Goal: Information Seeking & Learning: Learn about a topic

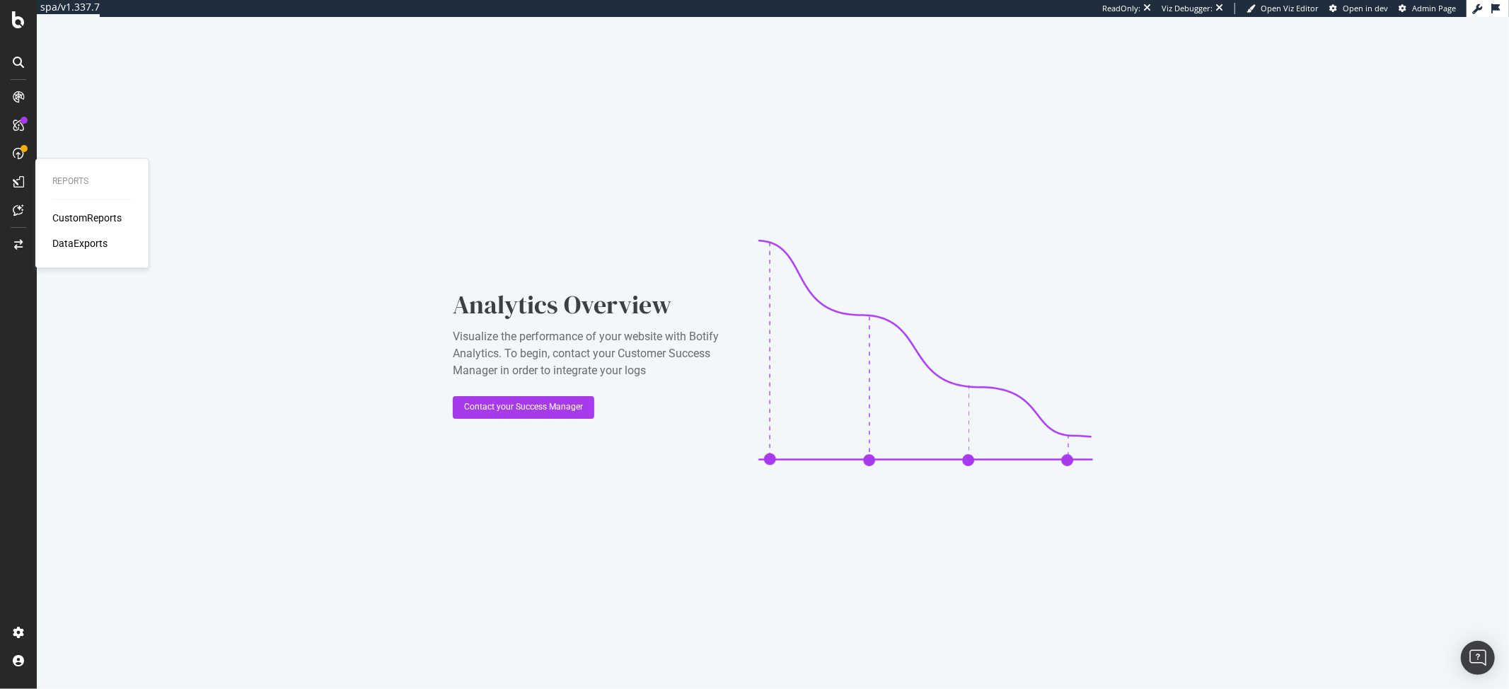
click at [59, 207] on div "Reports CustomReports DataExports" at bounding box center [92, 212] width 102 height 103
click at [64, 216] on div "CustomReports" at bounding box center [86, 218] width 69 height 14
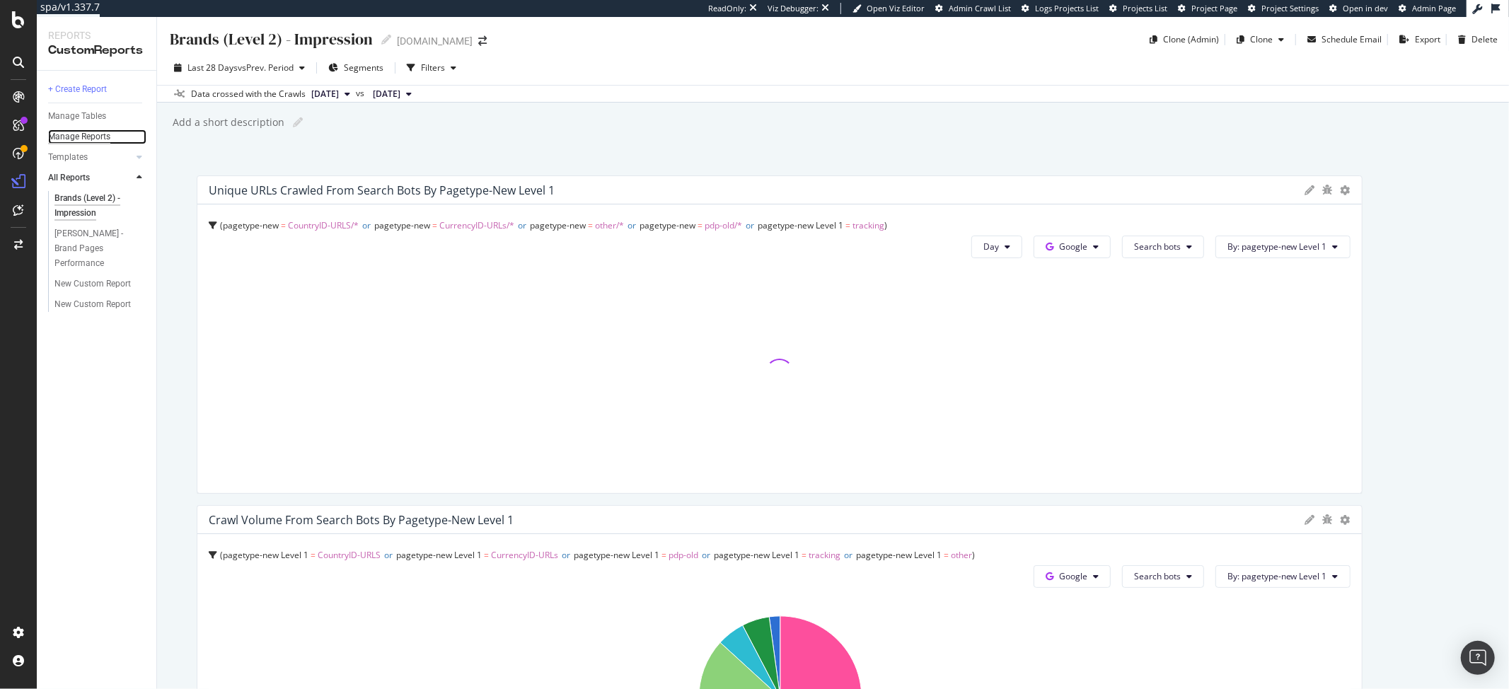
click at [102, 132] on div "Manage Reports" at bounding box center [79, 136] width 62 height 15
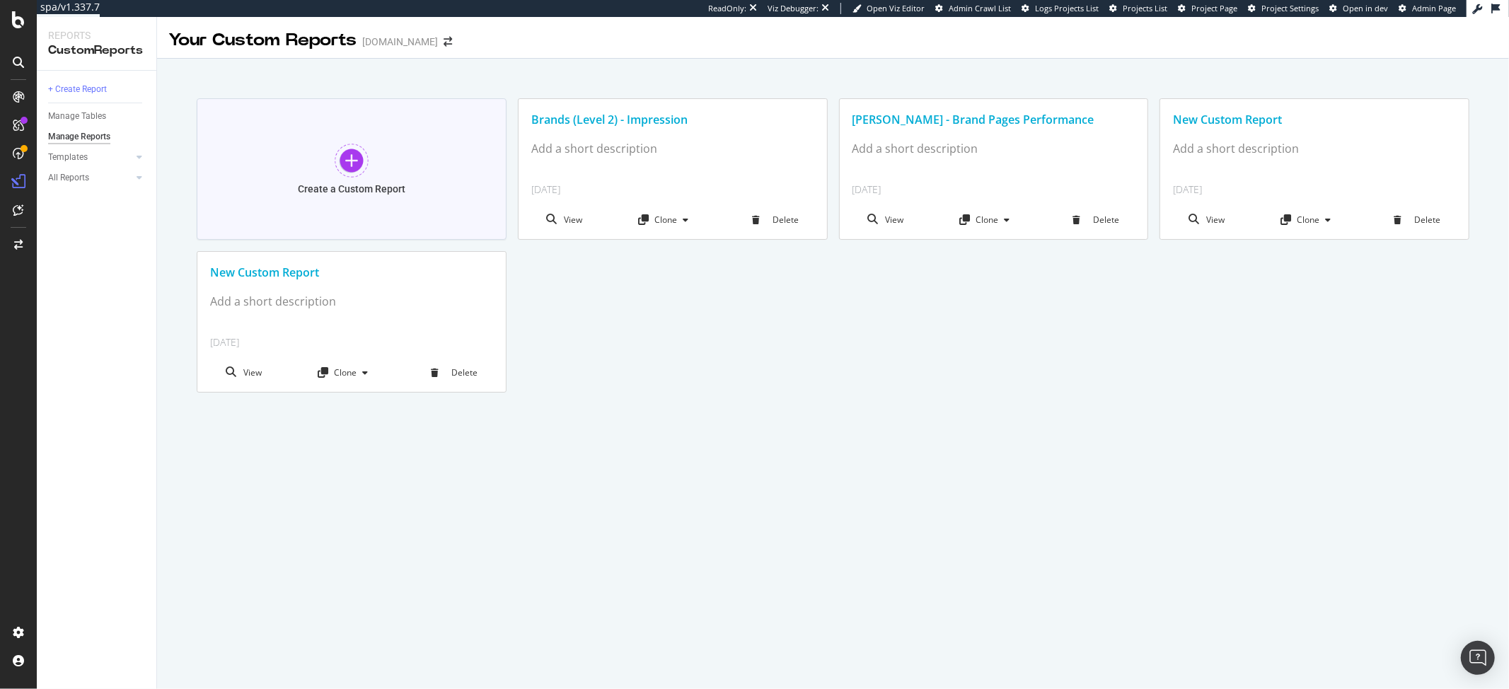
click at [349, 162] on div at bounding box center [352, 161] width 34 height 34
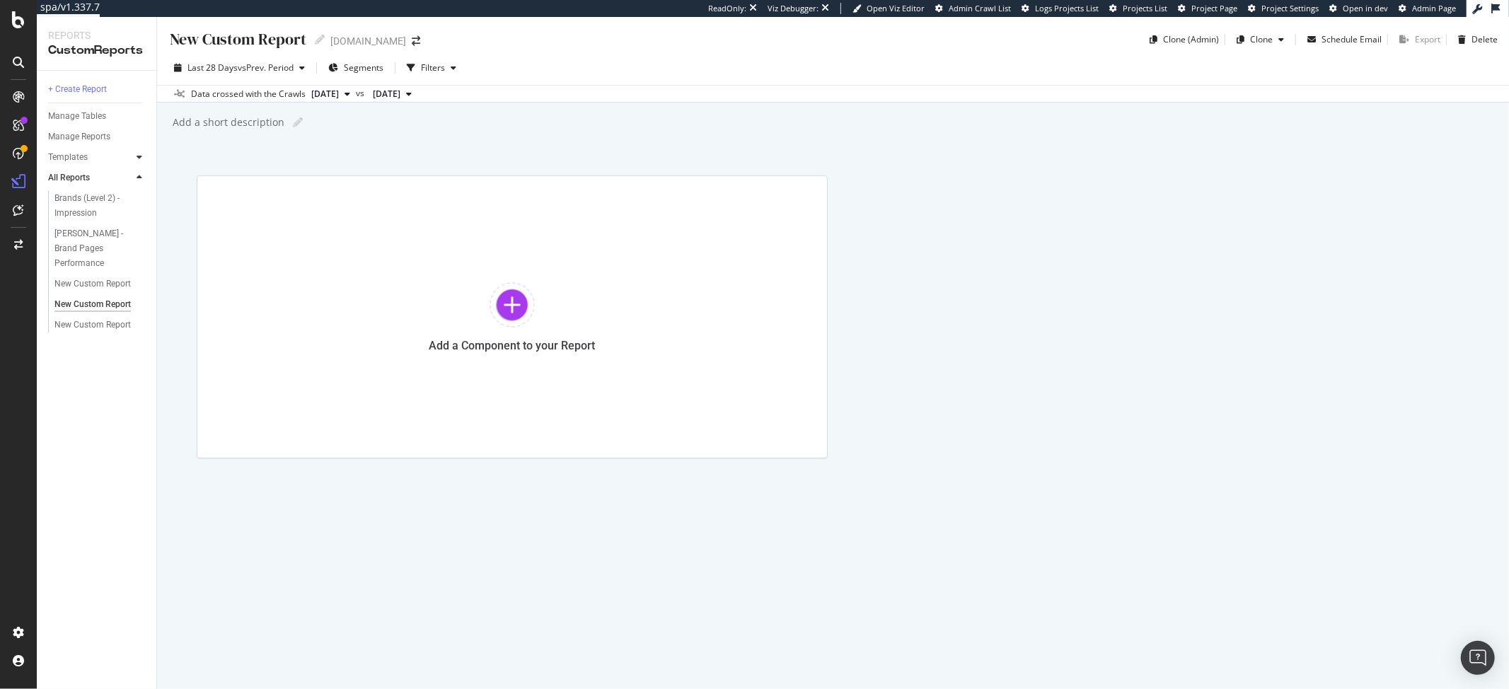
click at [133, 152] on div at bounding box center [139, 157] width 14 height 14
click at [82, 198] on div "Business Insights Dashboard" at bounding box center [94, 206] width 81 height 30
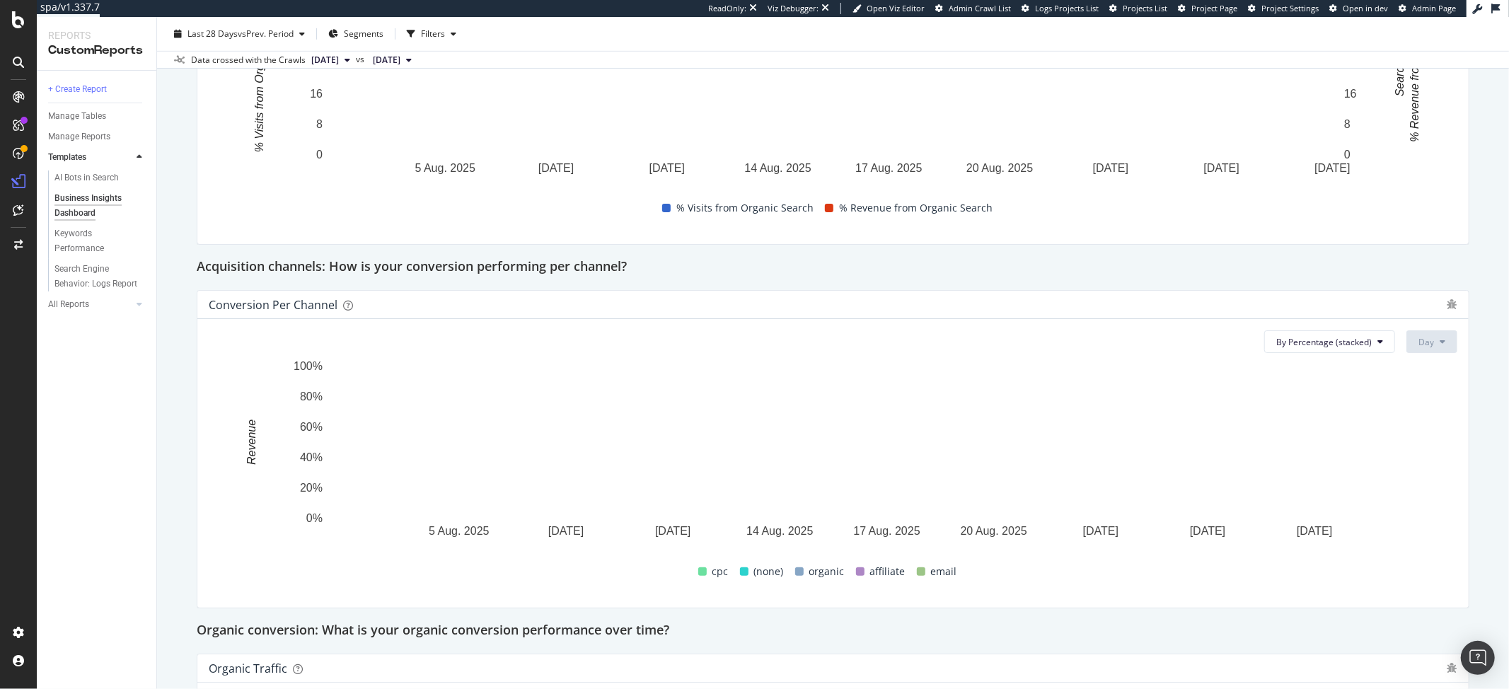
scroll to position [651, 0]
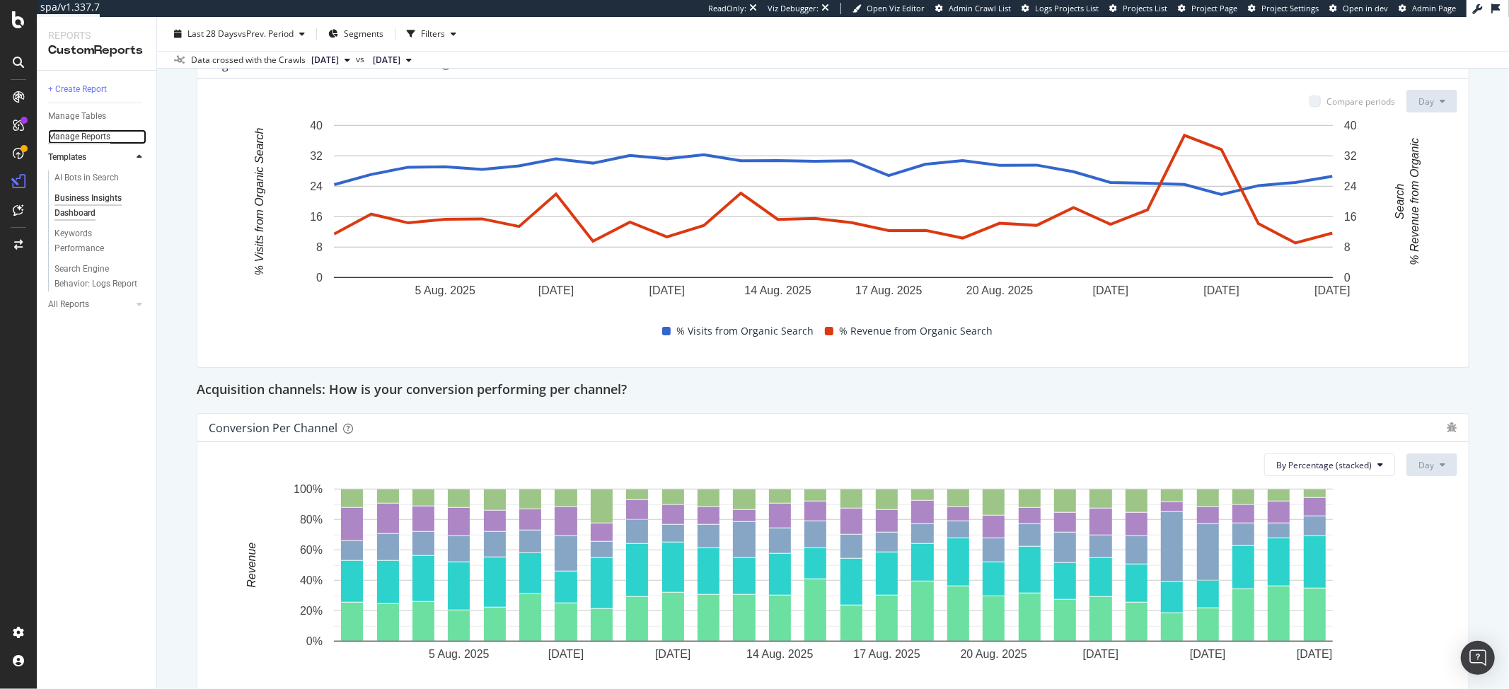
click at [91, 132] on div "Manage Reports" at bounding box center [79, 136] width 62 height 15
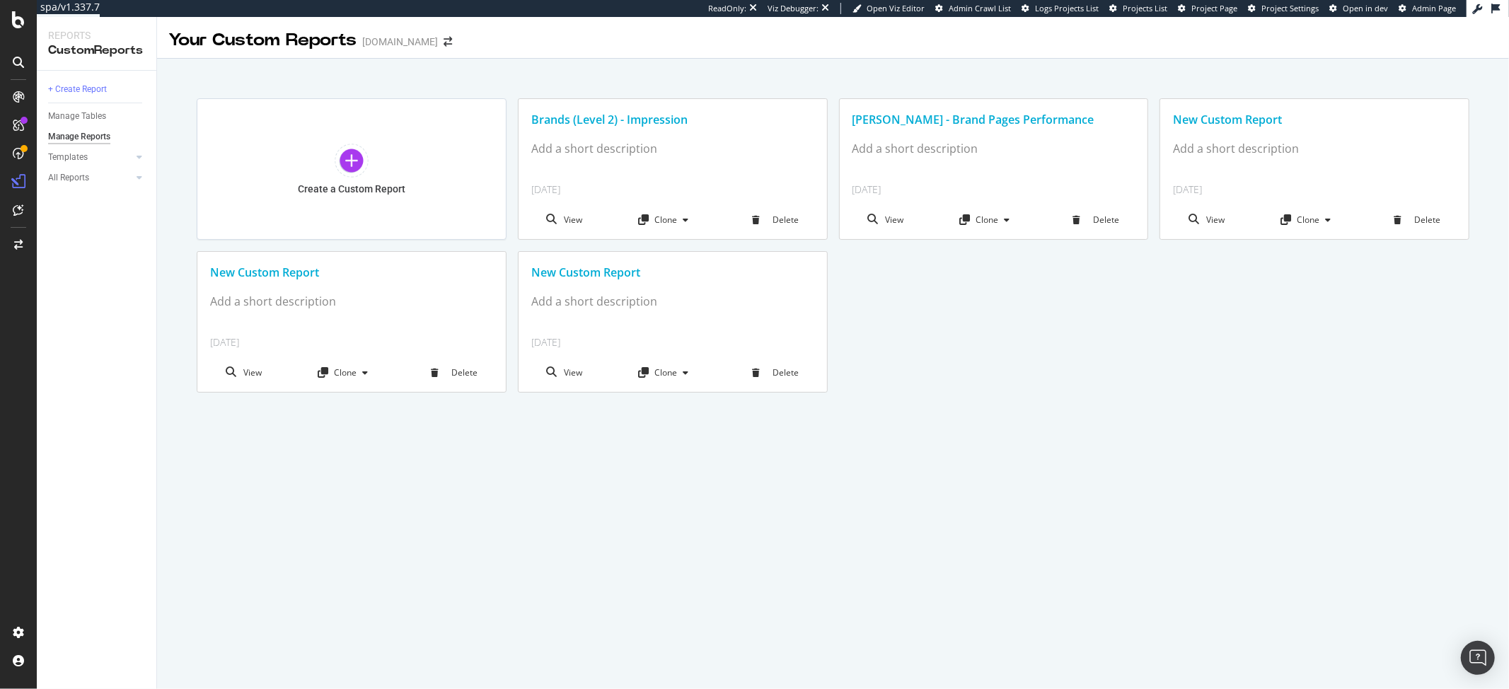
click at [274, 274] on div "New Custom Report" at bounding box center [351, 273] width 283 height 16
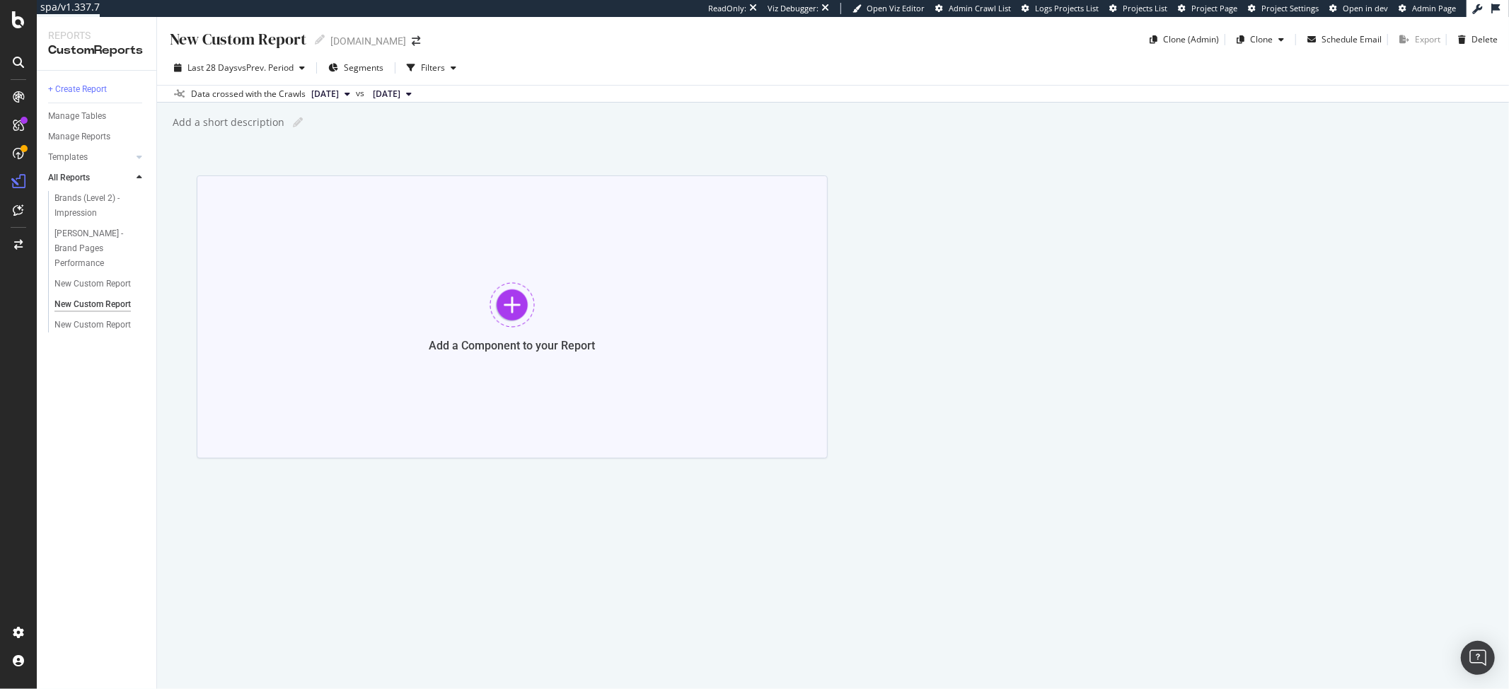
click at [530, 331] on div "Add a Component to your Report" at bounding box center [512, 316] width 631 height 283
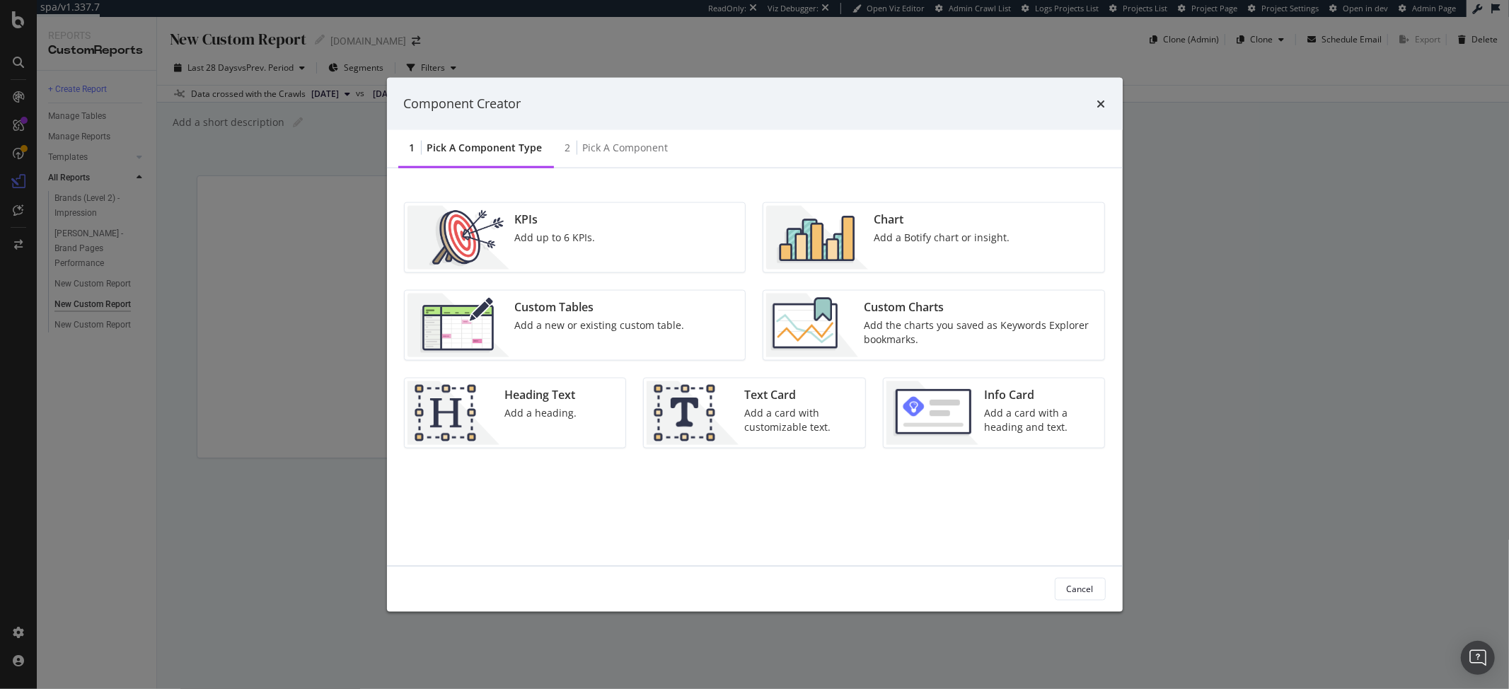
click at [837, 251] on img "modal" at bounding box center [817, 237] width 102 height 64
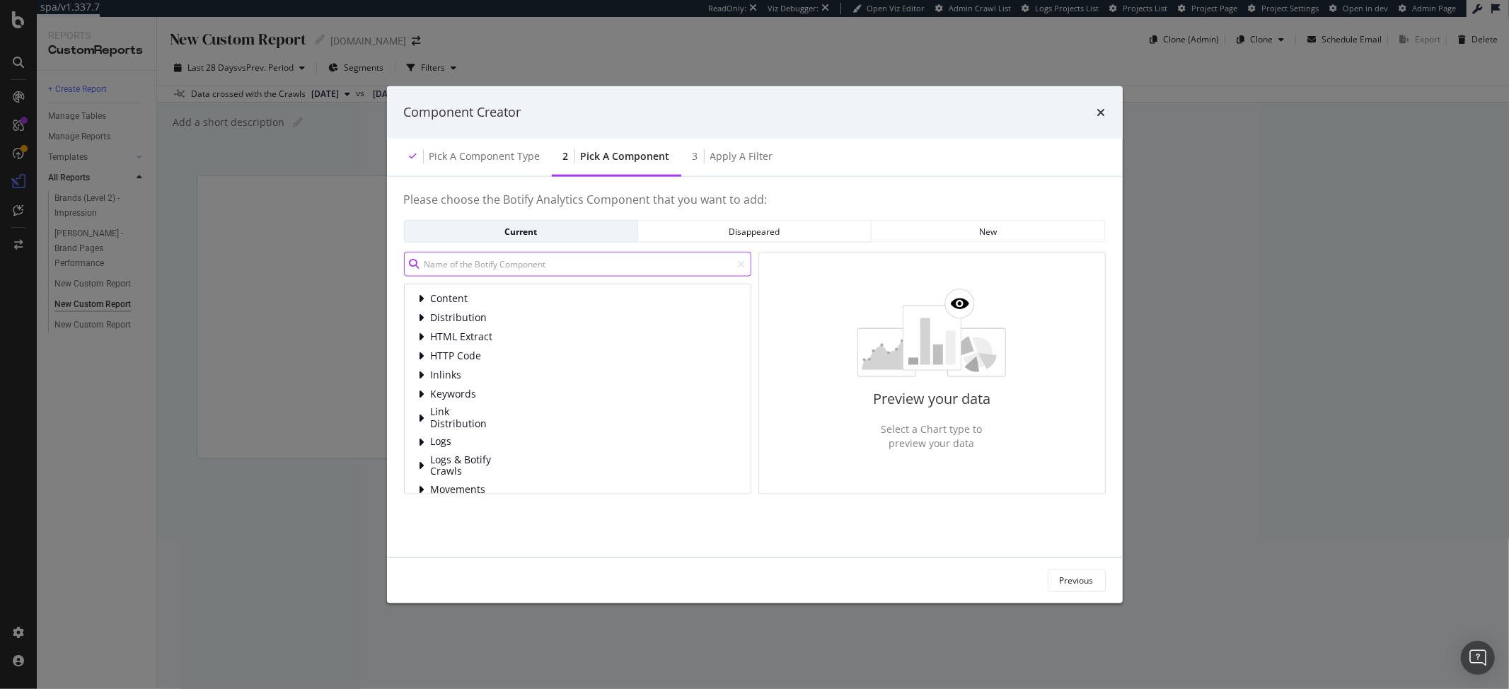
click at [546, 255] on input "modal" at bounding box center [577, 264] width 347 height 25
type input "r"
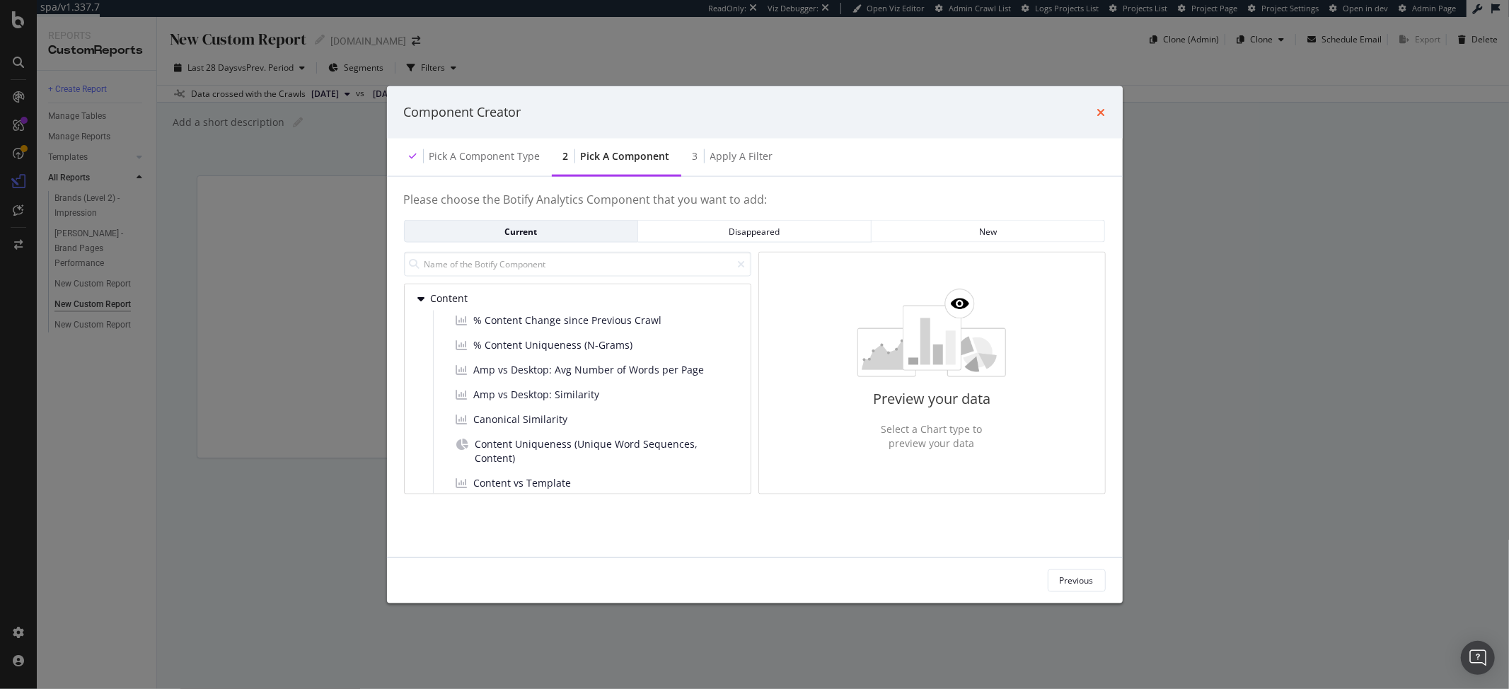
click at [1100, 115] on icon "times" at bounding box center [1101, 111] width 8 height 11
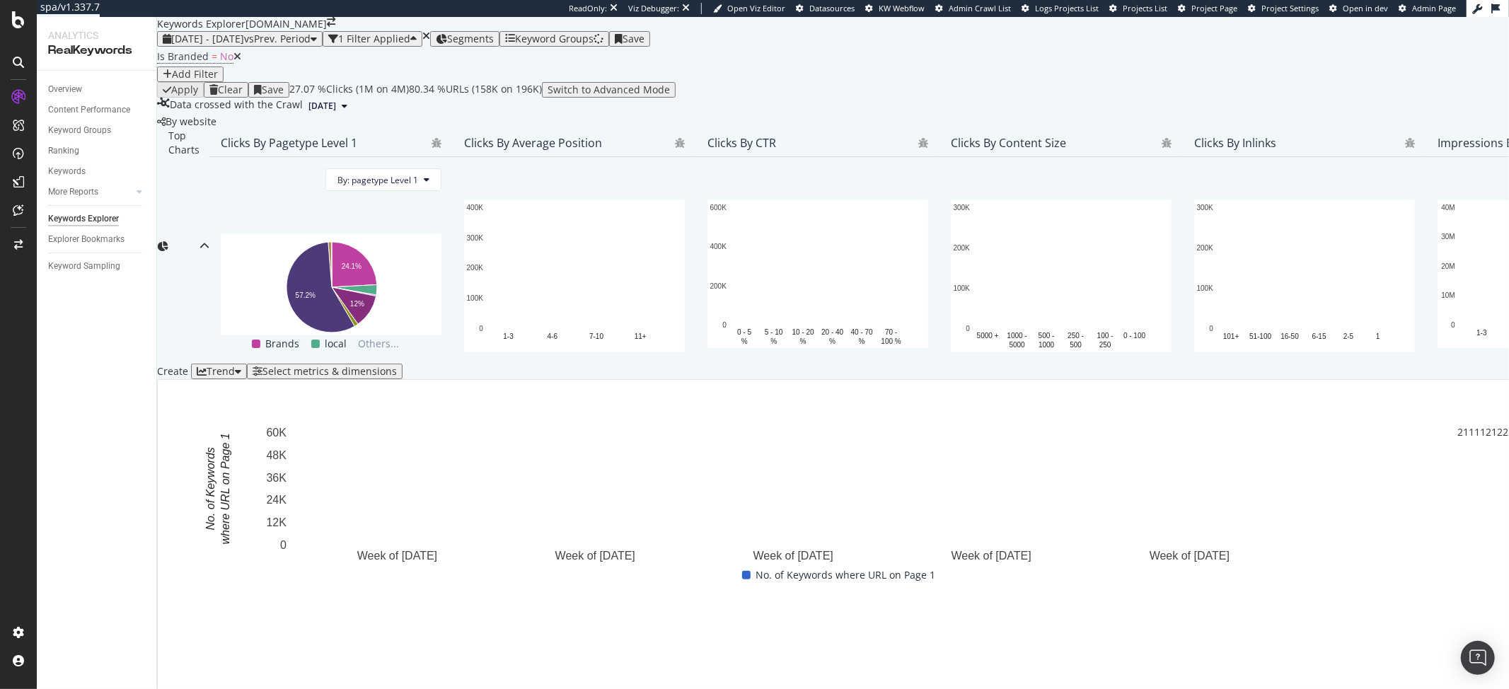
scroll to position [188, 0]
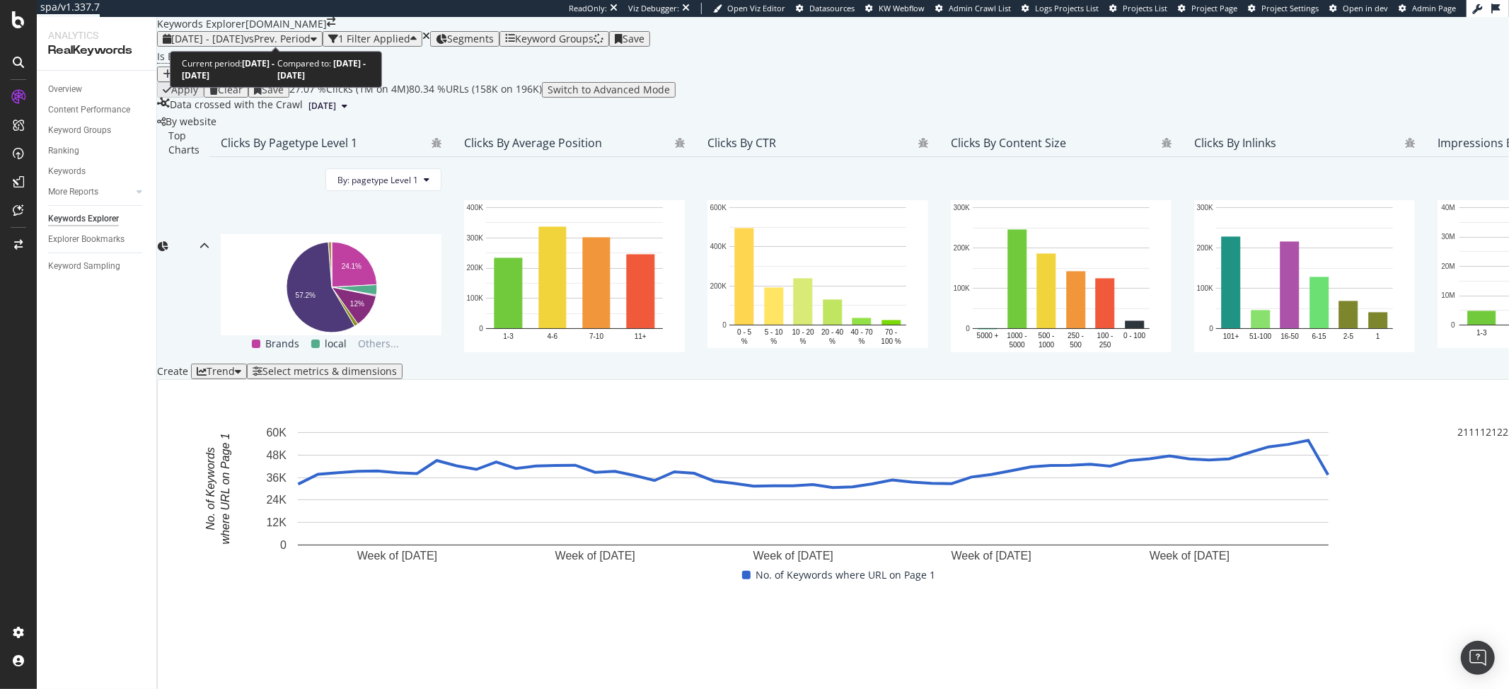
click at [239, 40] on div "[DATE] - [DATE] vs Prev. Period" at bounding box center [240, 38] width 154 height 11
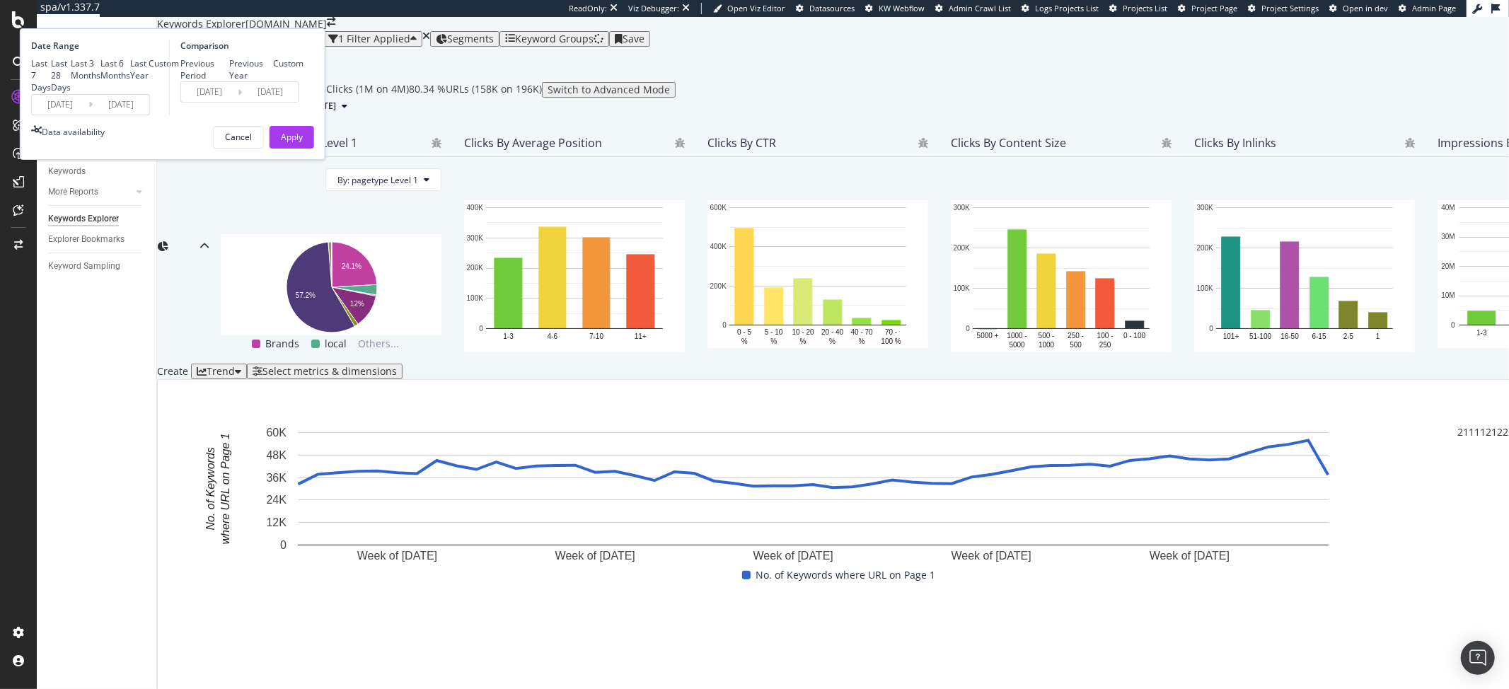
click at [179, 93] on div "Last 7 Days Last 28 Days Last 3 Months Last 6 Months Last Year Custom" at bounding box center [105, 75] width 148 height 36
click at [130, 69] on div "Last Year" at bounding box center [130, 69] width 0 height 0
type input "[DATE]"
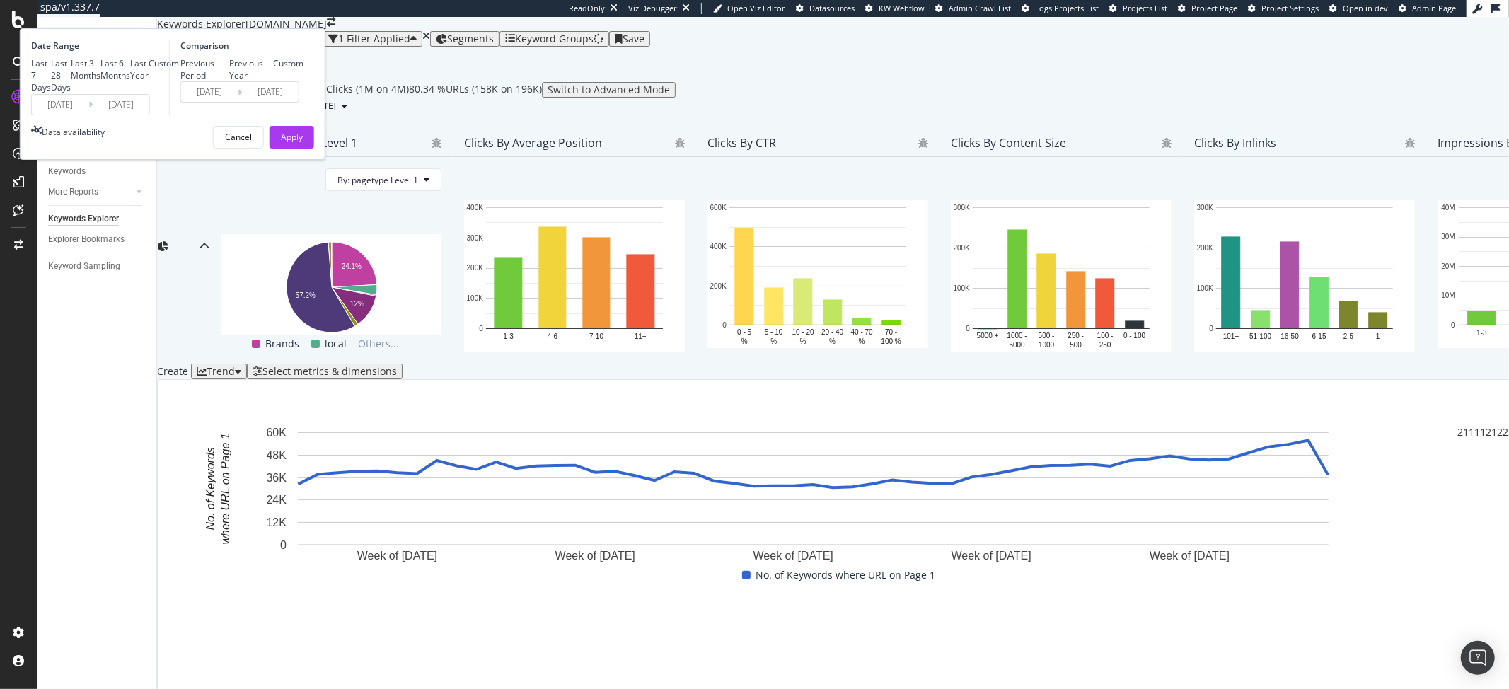
type input "[DATE]"
click at [325, 160] on div "Date Range Last 7 Days Last 28 Days Last 3 Months Last 6 Months Last Year Custo…" at bounding box center [173, 94] width 306 height 132
click at [303, 143] on div "Apply" at bounding box center [292, 137] width 22 height 12
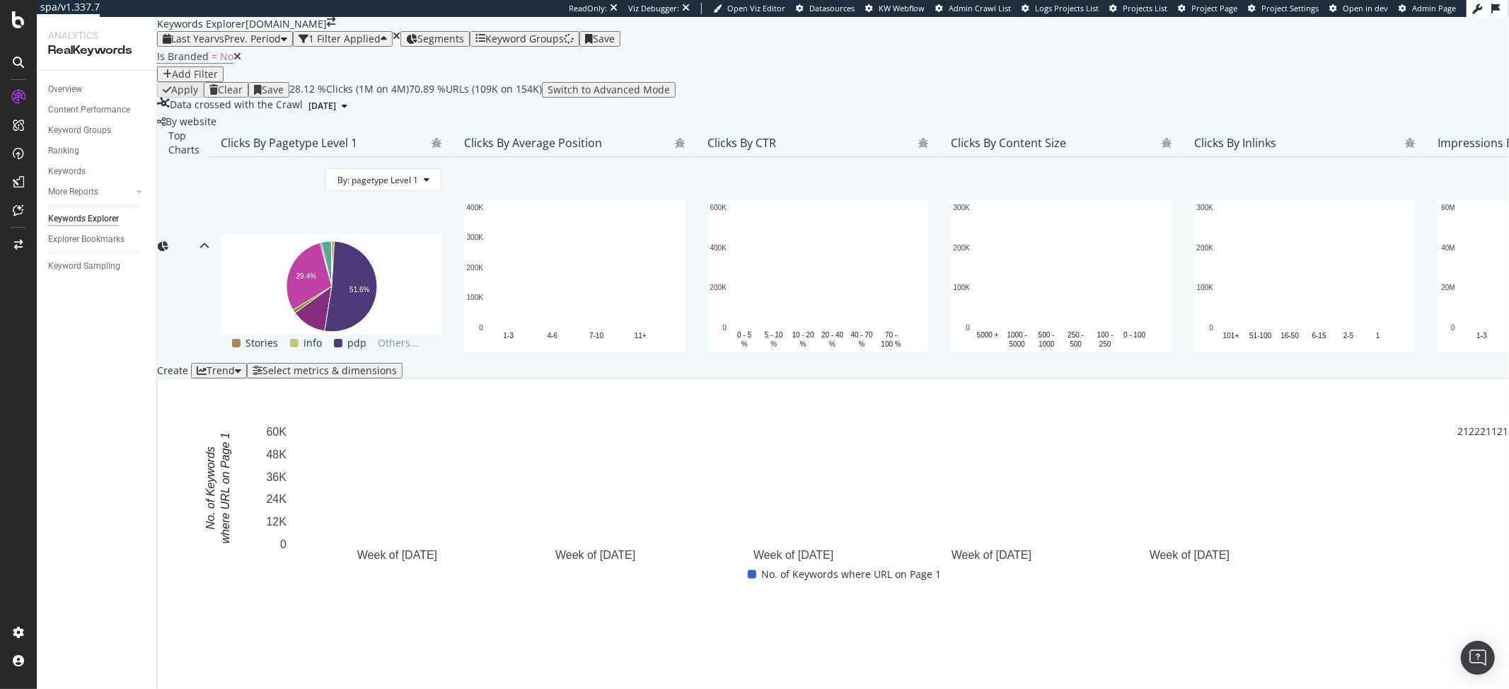
scroll to position [0, 2638]
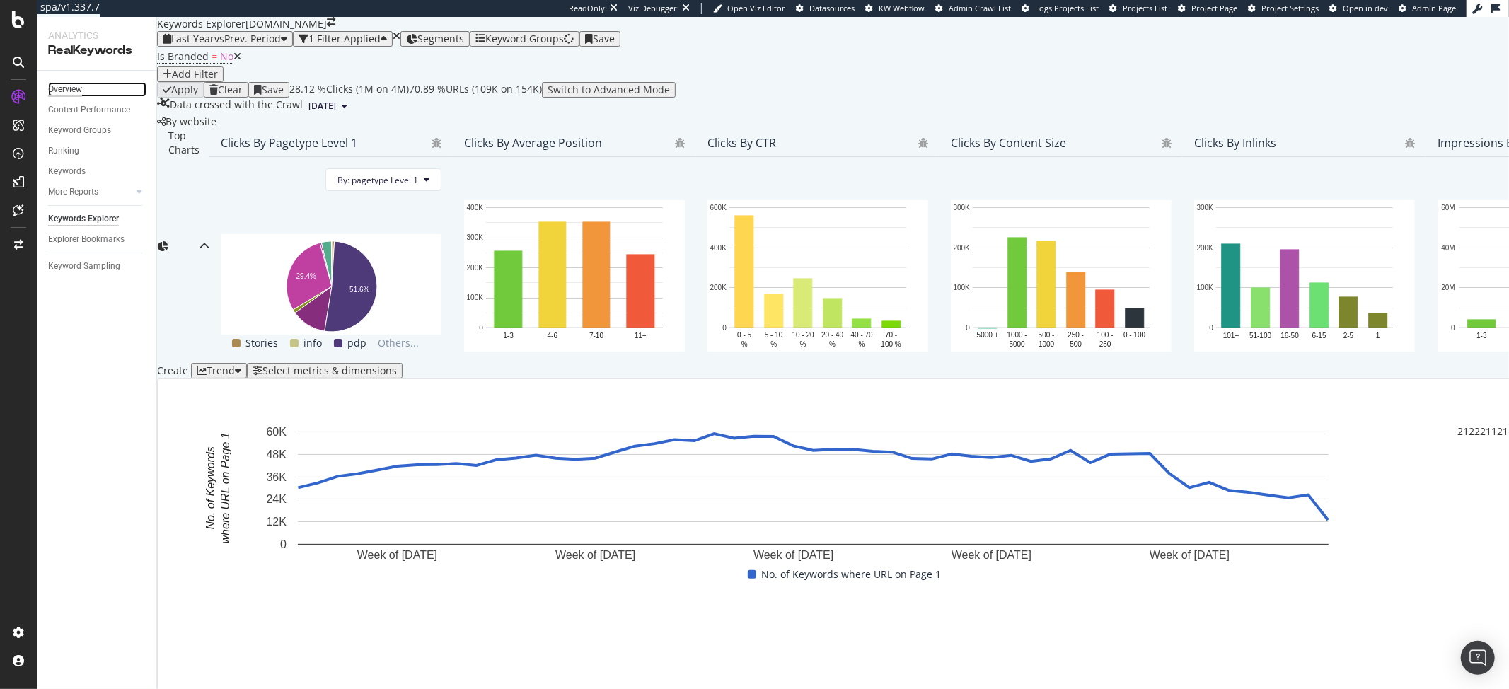
click at [69, 86] on div "Overview" at bounding box center [65, 89] width 34 height 15
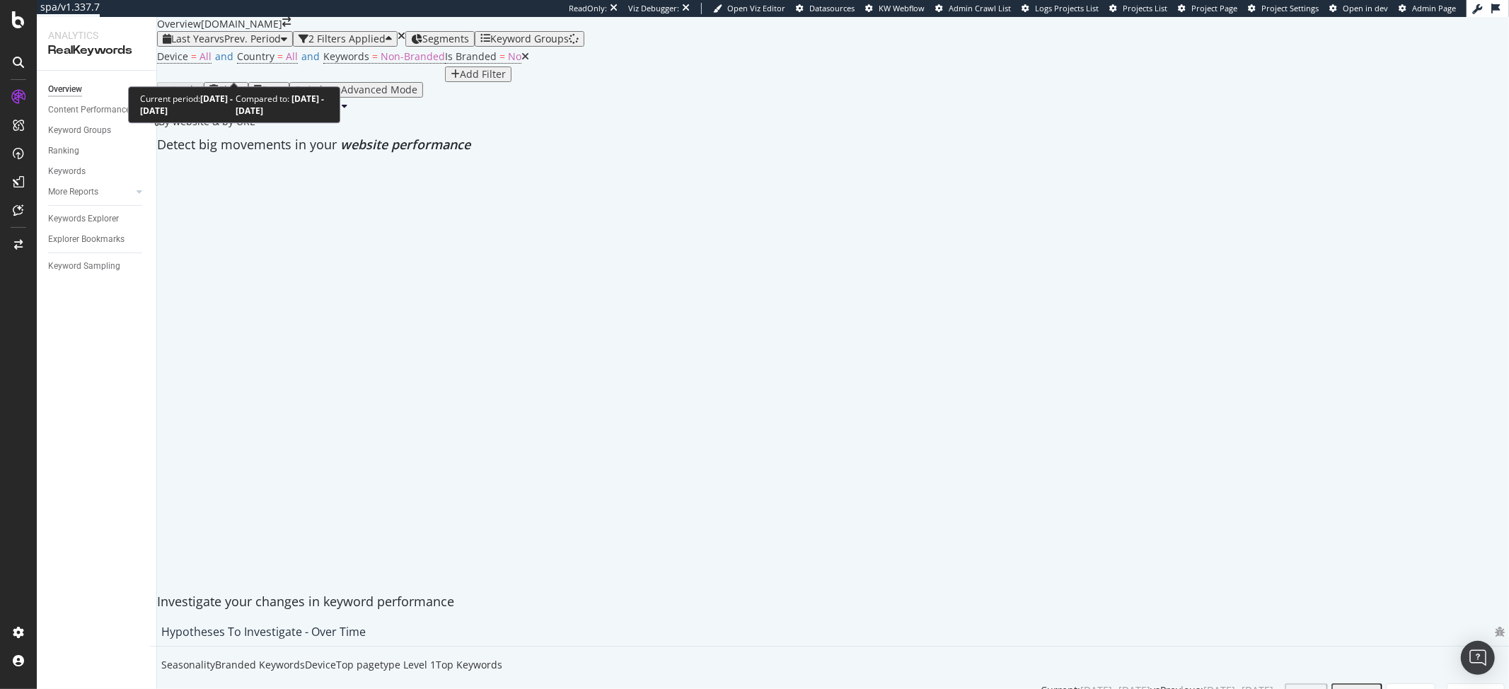
click at [237, 45] on span "vs Prev. Period" at bounding box center [247, 38] width 66 height 13
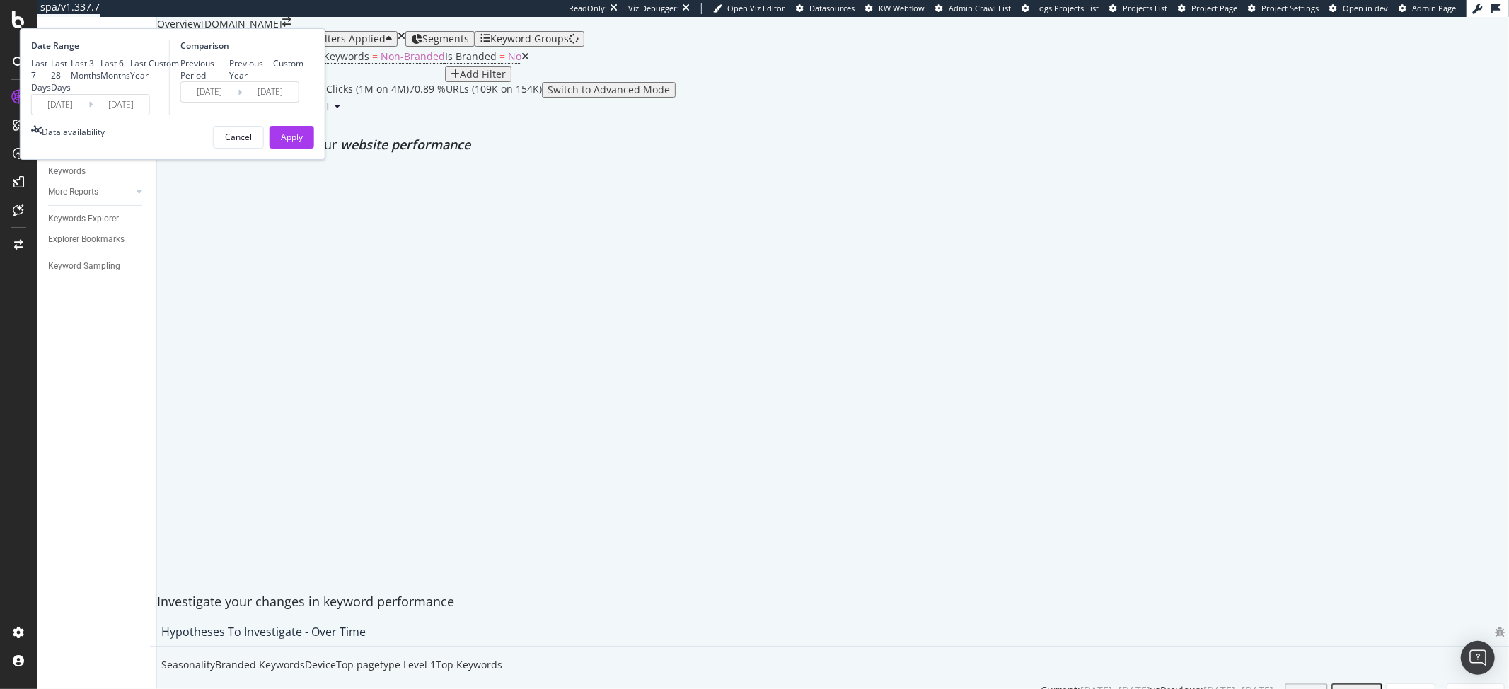
click at [622, 82] on div "Device = All and Country = All and Keywords = Non-Branded Is Branded = No Add F…" at bounding box center [833, 64] width 1352 height 35
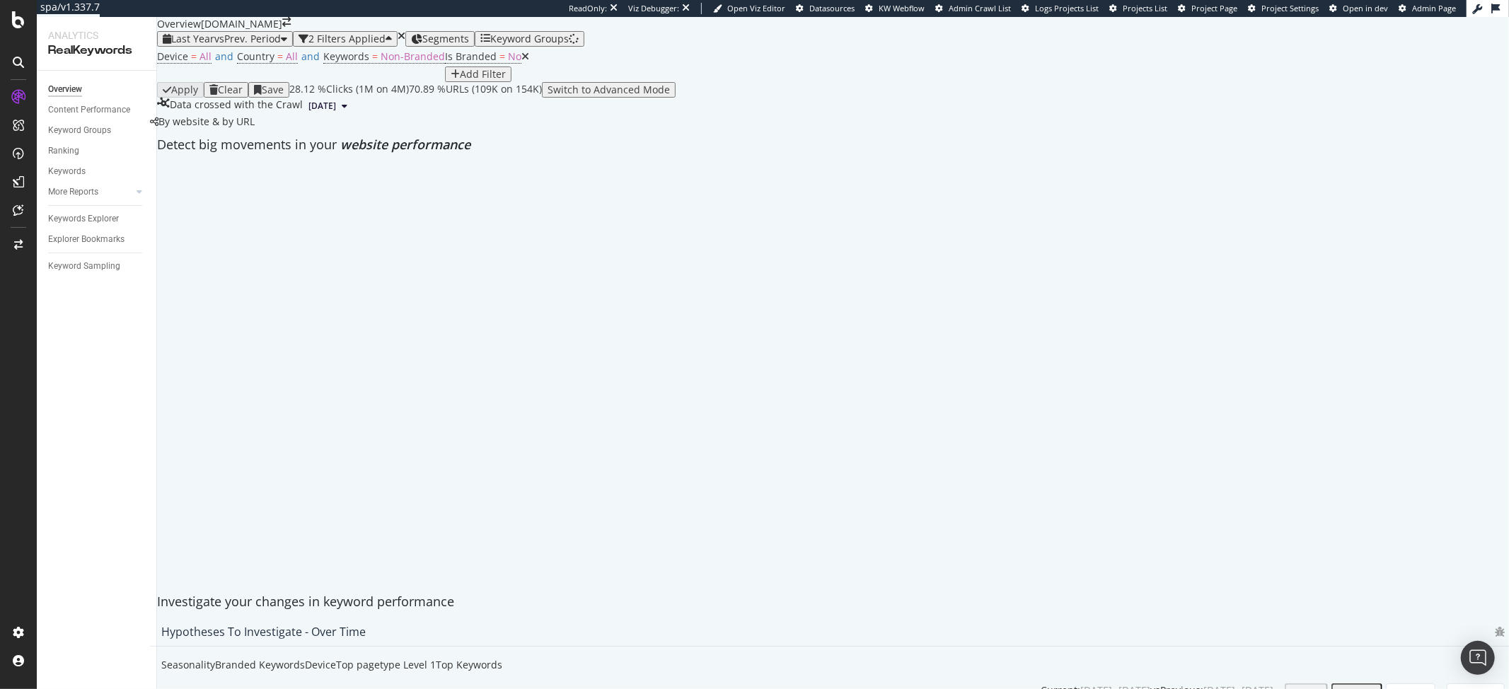
click at [521, 62] on icon at bounding box center [525, 57] width 8 height 10
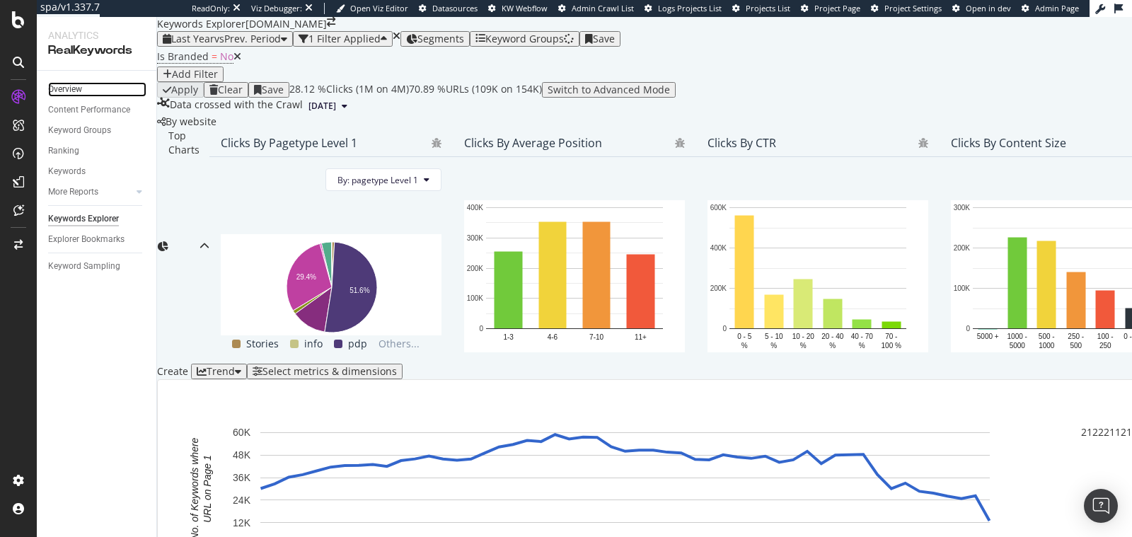
click at [83, 89] on link "Overview" at bounding box center [97, 89] width 98 height 15
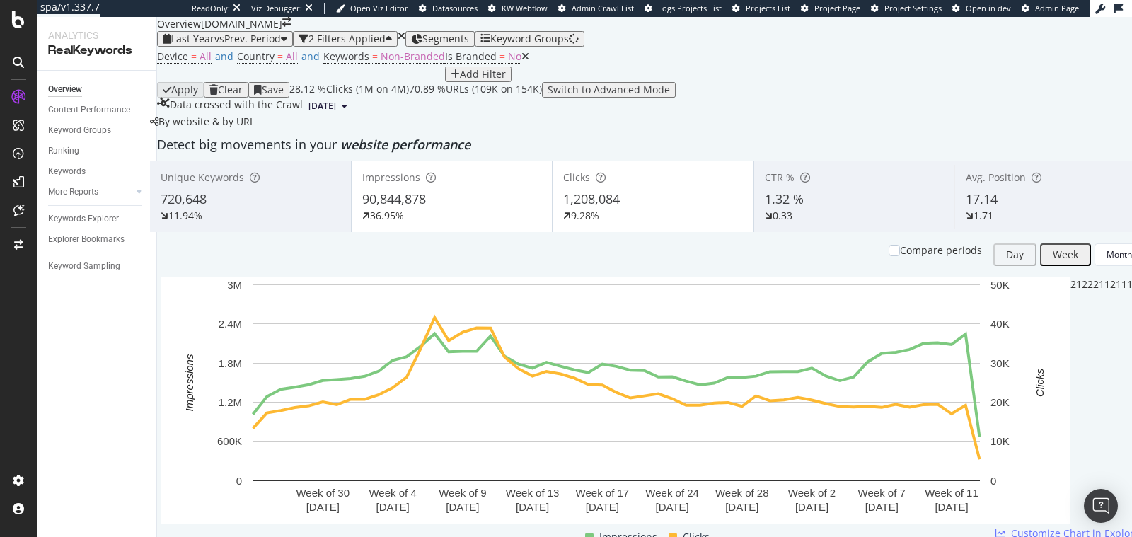
click at [521, 62] on icon at bounding box center [525, 57] width 8 height 10
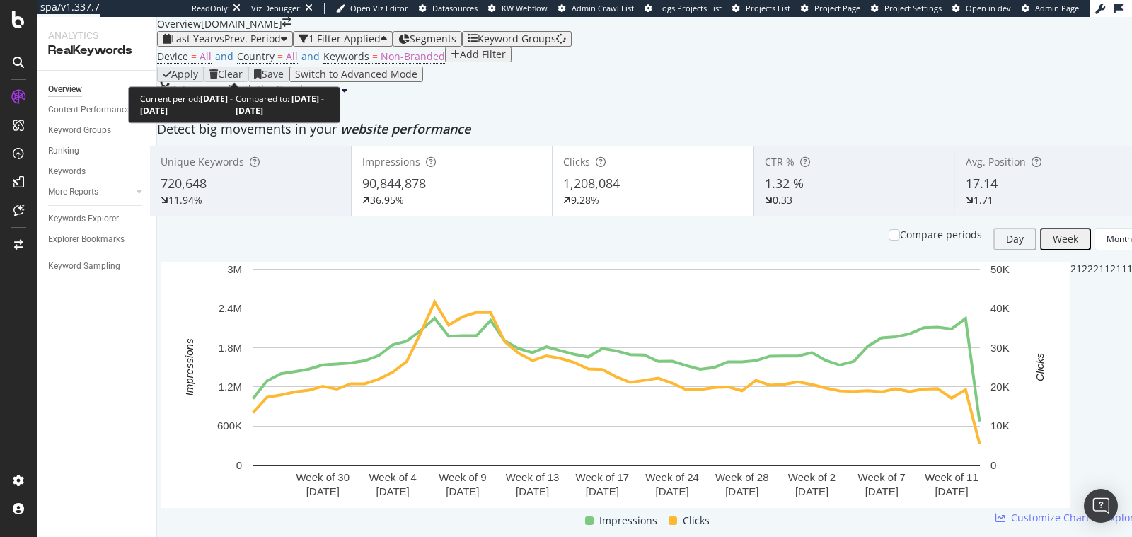
click at [228, 45] on span "vs Prev. Period" at bounding box center [247, 38] width 66 height 13
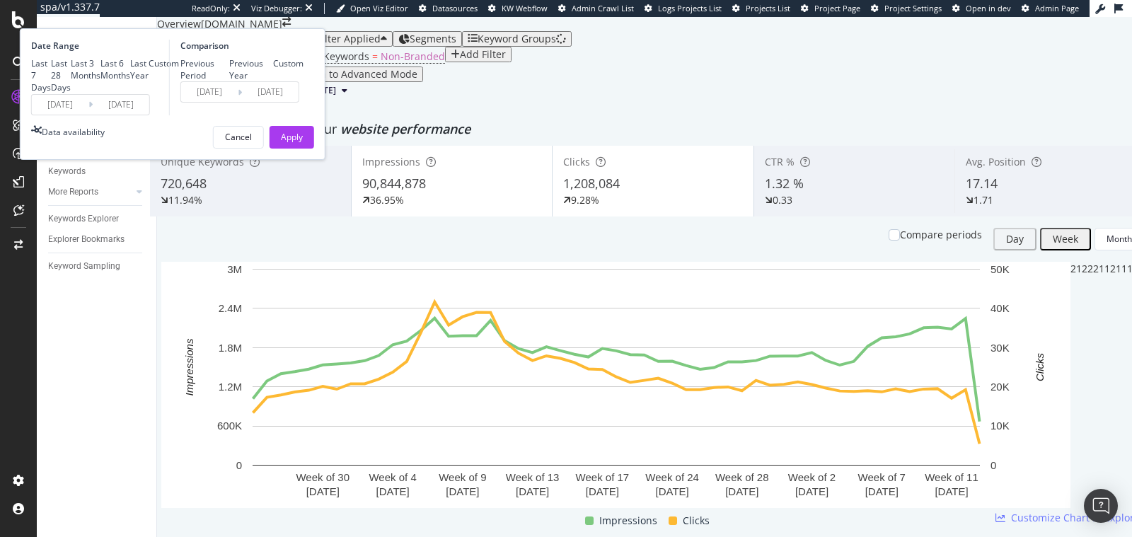
click at [88, 115] on input "[DATE]" at bounding box center [60, 105] width 57 height 20
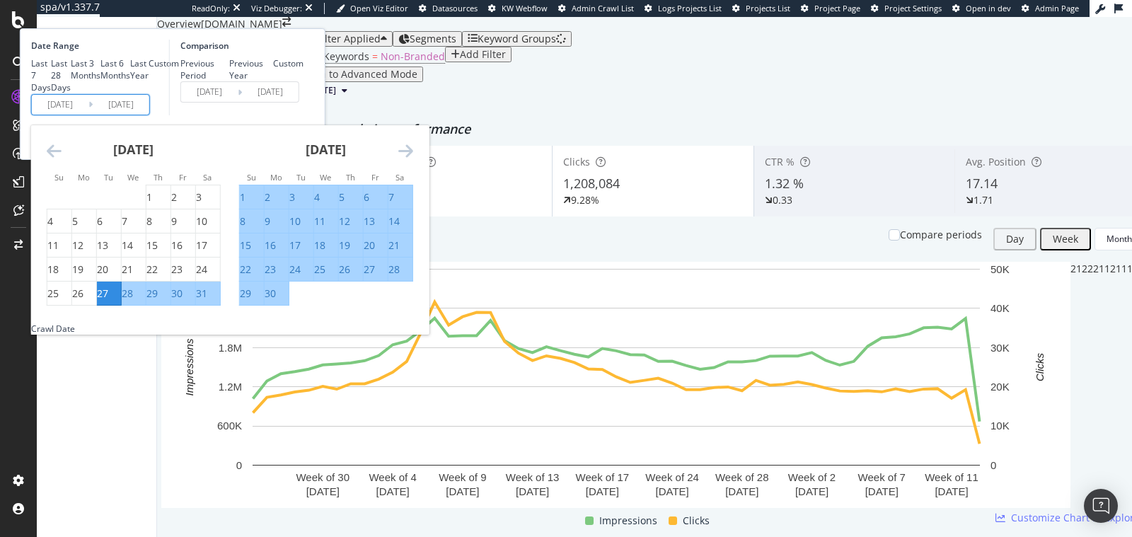
click at [413, 159] on icon "Move forward to switch to the next month." at bounding box center [405, 150] width 15 height 17
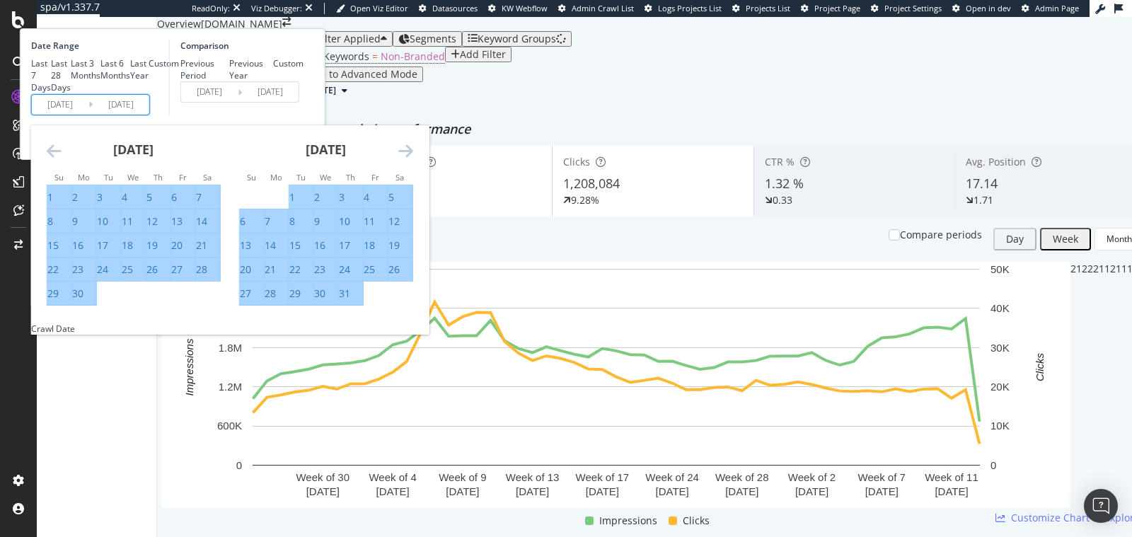
click at [413, 159] on icon "Move forward to switch to the next month." at bounding box center [405, 150] width 15 height 17
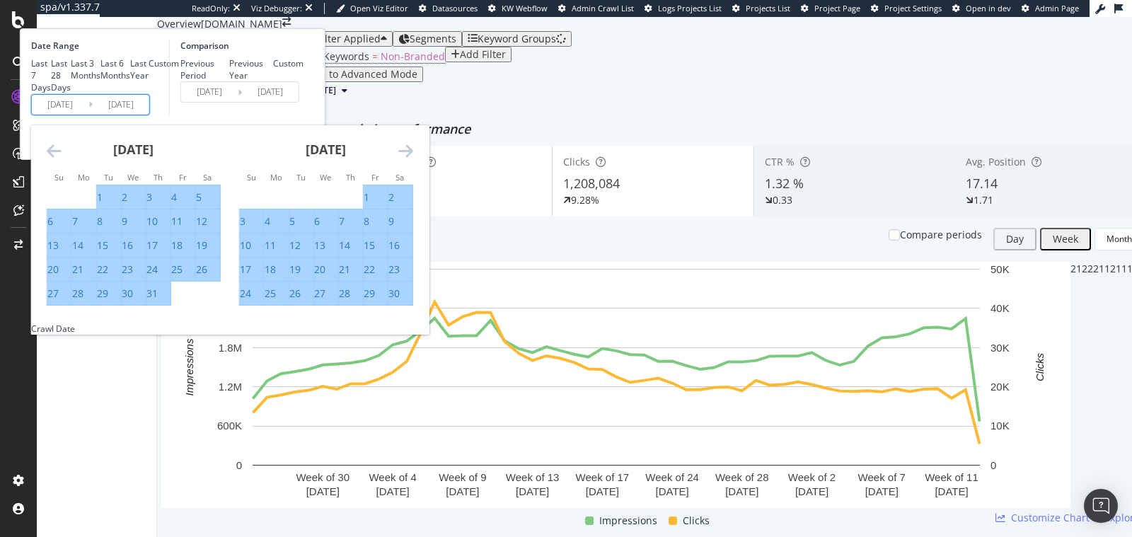
click at [413, 159] on icon "Move forward to switch to the next month." at bounding box center [405, 150] width 15 height 17
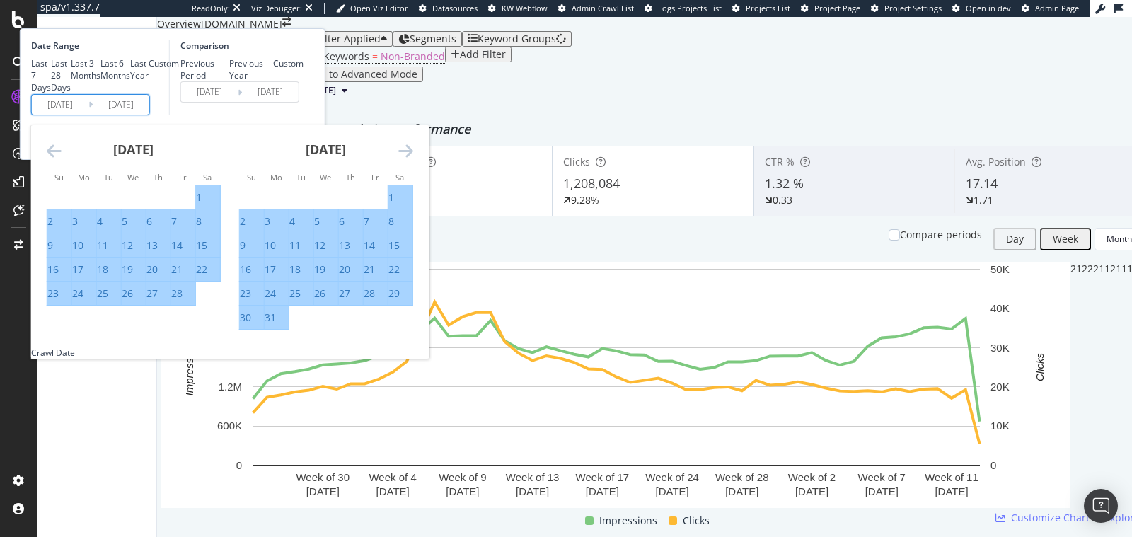
click at [413, 159] on icon "Move forward to switch to the next month." at bounding box center [405, 150] width 15 height 17
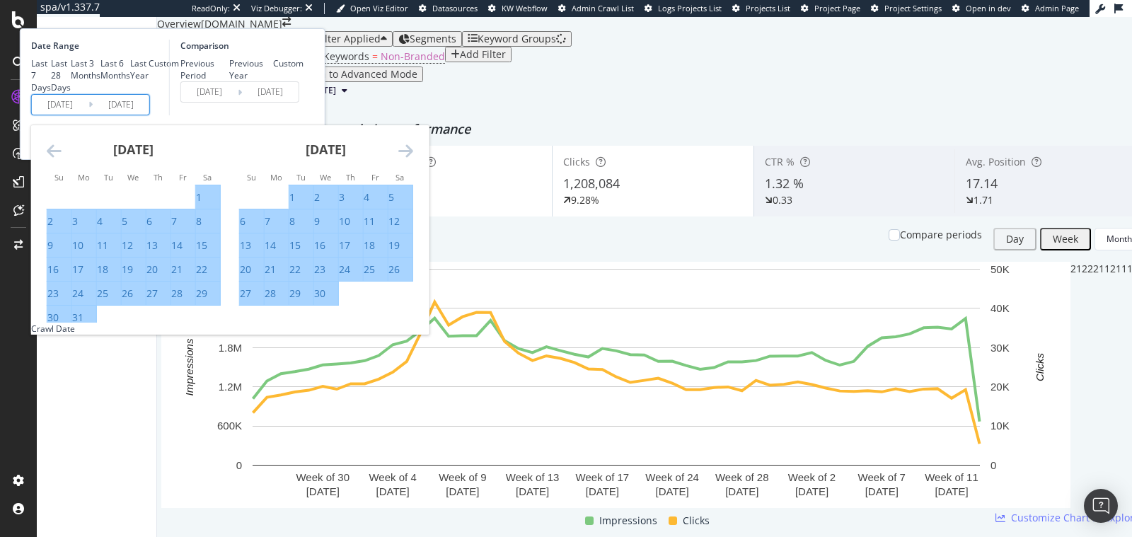
click at [413, 159] on icon "Move forward to switch to the next month." at bounding box center [405, 150] width 15 height 17
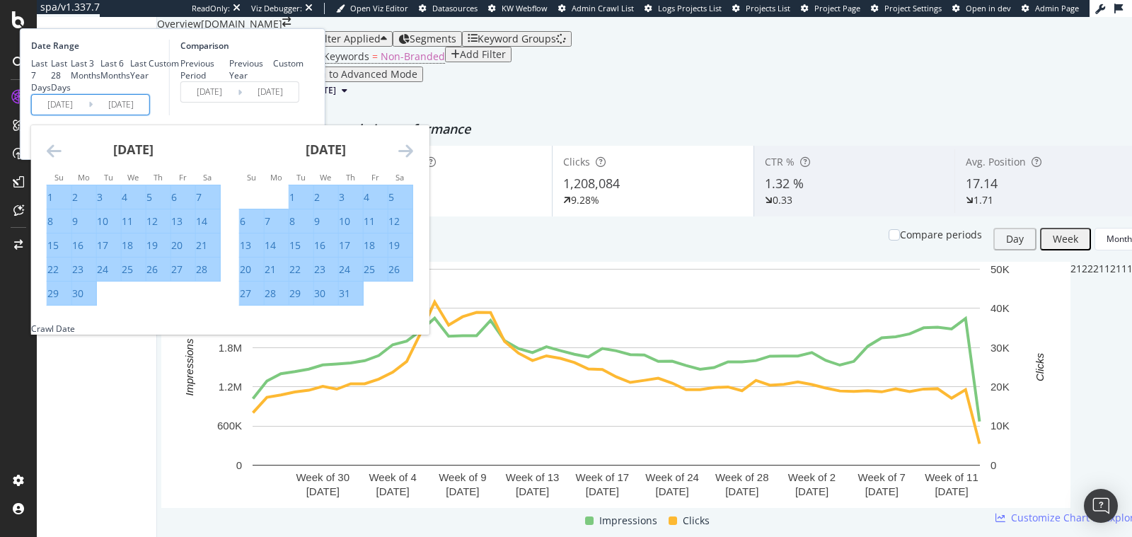
click at [413, 159] on icon "Move forward to switch to the next month." at bounding box center [405, 150] width 15 height 17
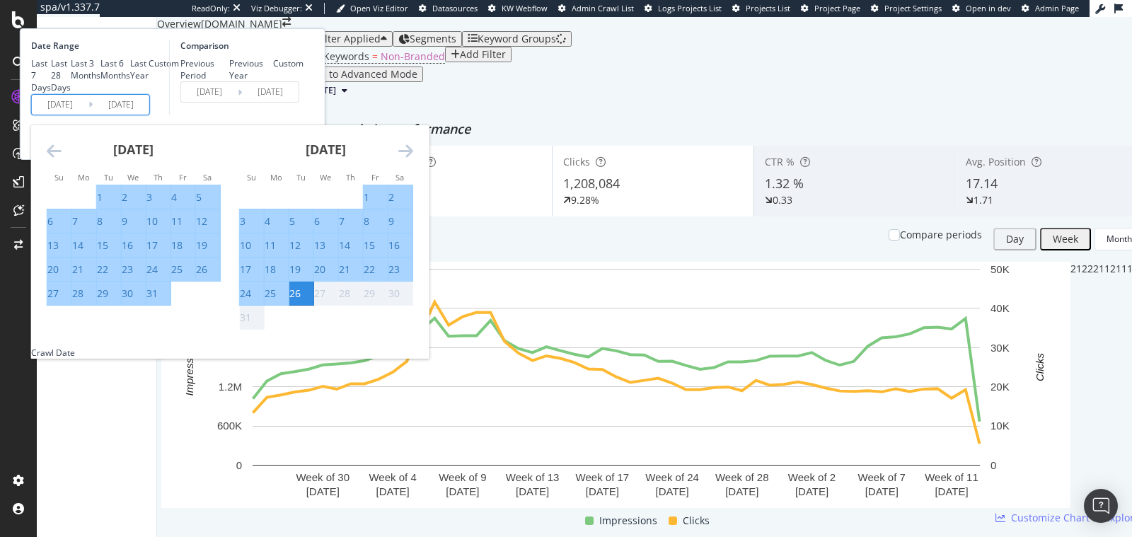
click at [369, 204] on div "1" at bounding box center [367, 197] width 6 height 14
type input "[DATE]"
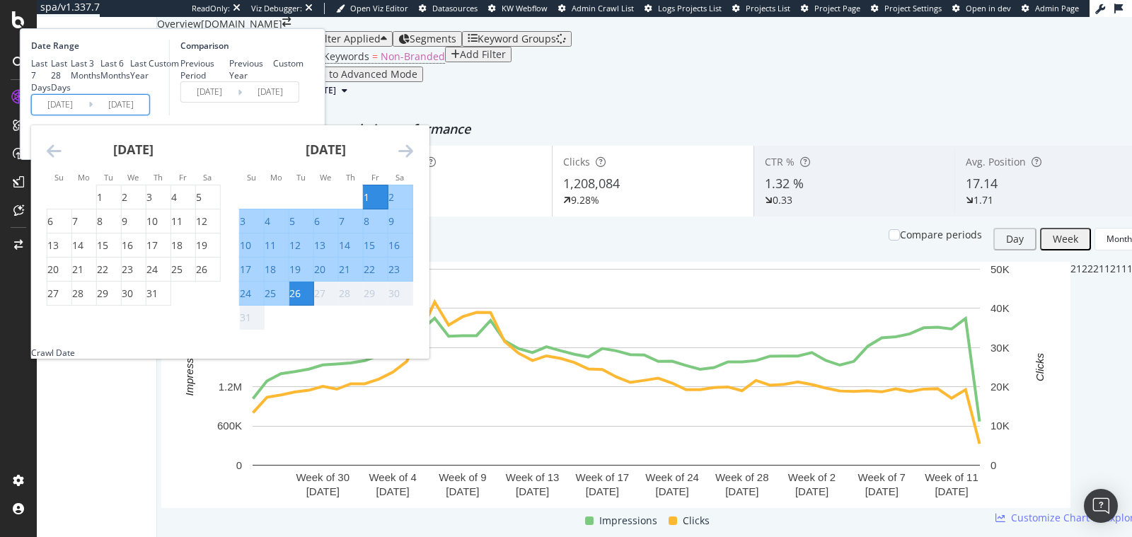
click at [350, 252] on div "14" at bounding box center [344, 245] width 11 height 14
type input "[DATE]"
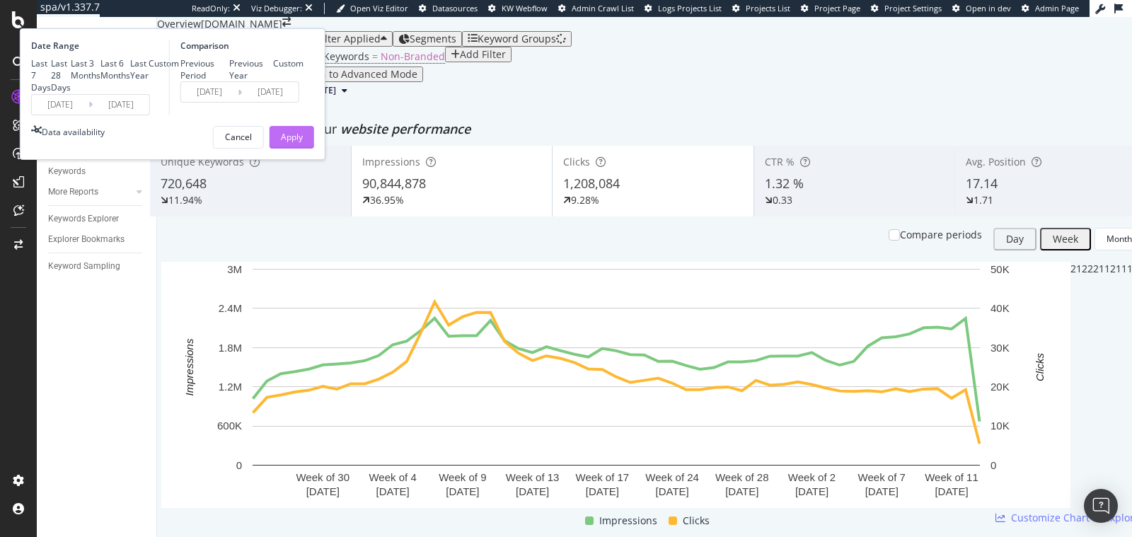
click at [303, 143] on div "Apply" at bounding box center [292, 137] width 22 height 12
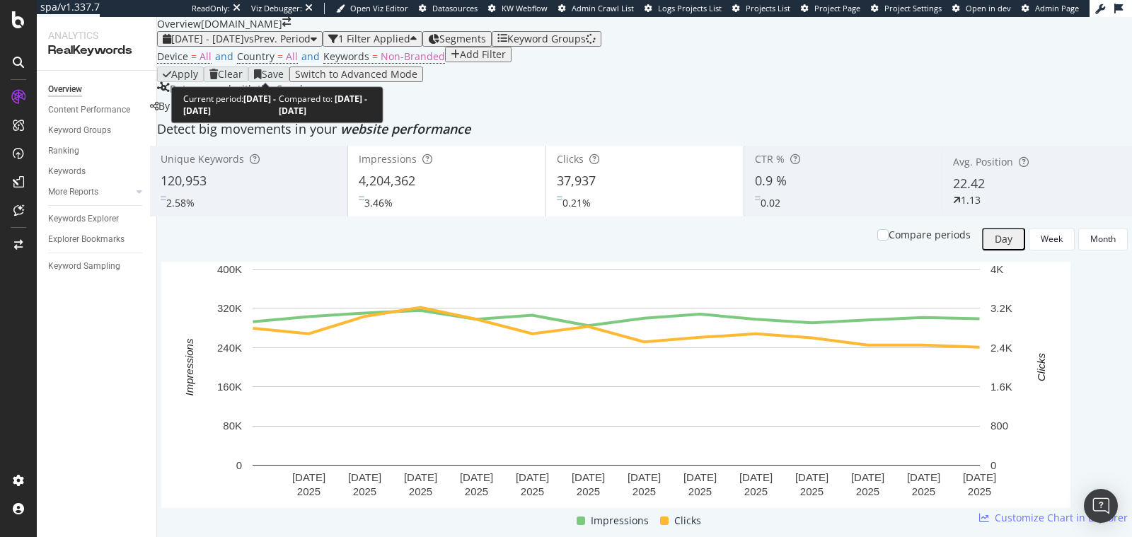
click at [244, 45] on span "[DATE] - [DATE]" at bounding box center [207, 38] width 73 height 13
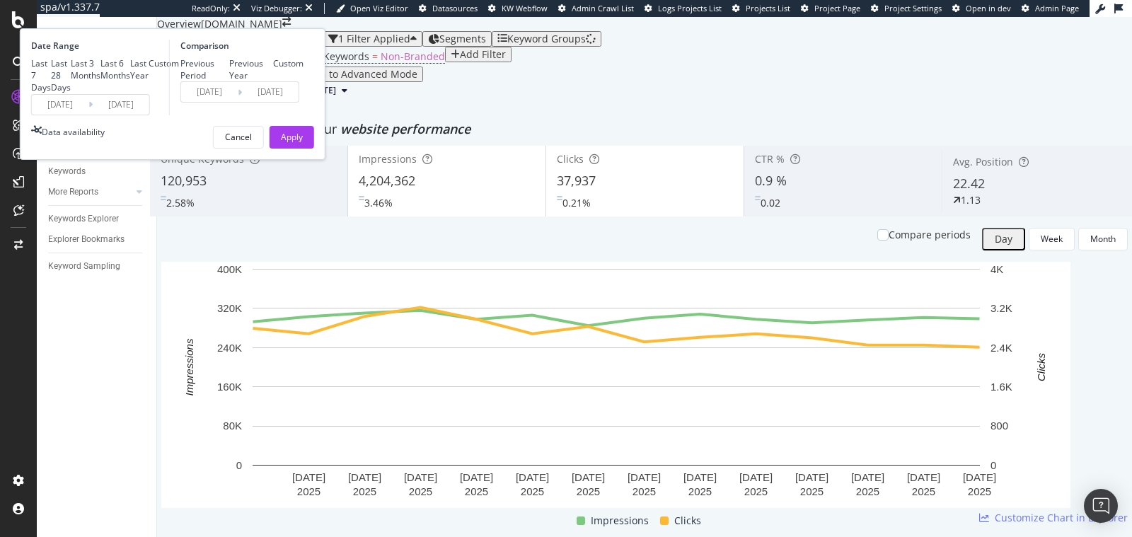
click at [303, 81] on div "Previous Period Previous Year Custom" at bounding box center [241, 69] width 123 height 24
click at [229, 69] on div "Previous Year" at bounding box center [229, 69] width 0 height 0
type input "[DATE]"
click at [303, 143] on div "Apply" at bounding box center [292, 137] width 22 height 12
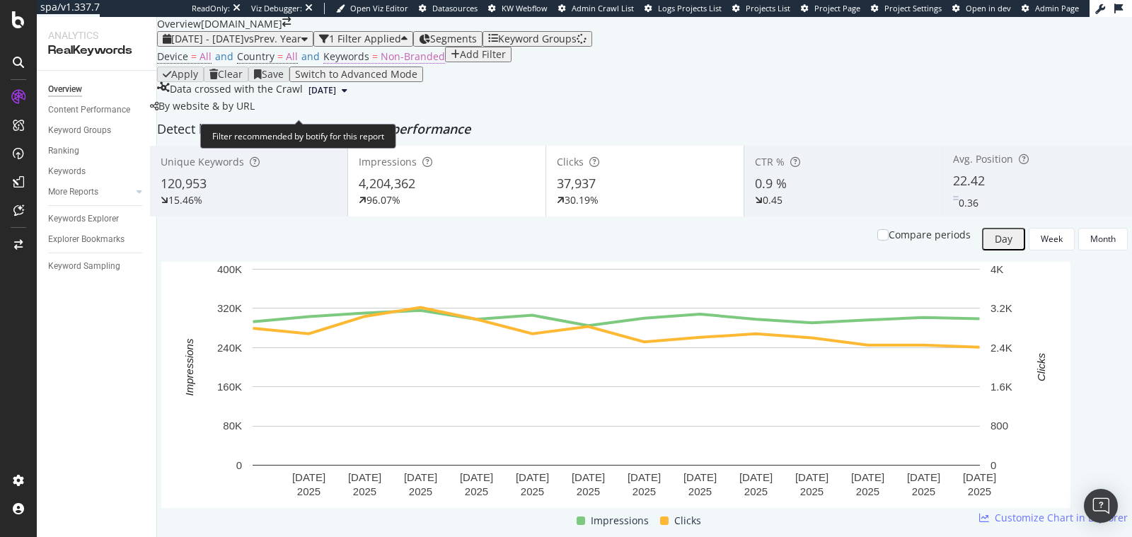
click at [397, 63] on span "Non-Branded" at bounding box center [412, 56] width 64 height 13
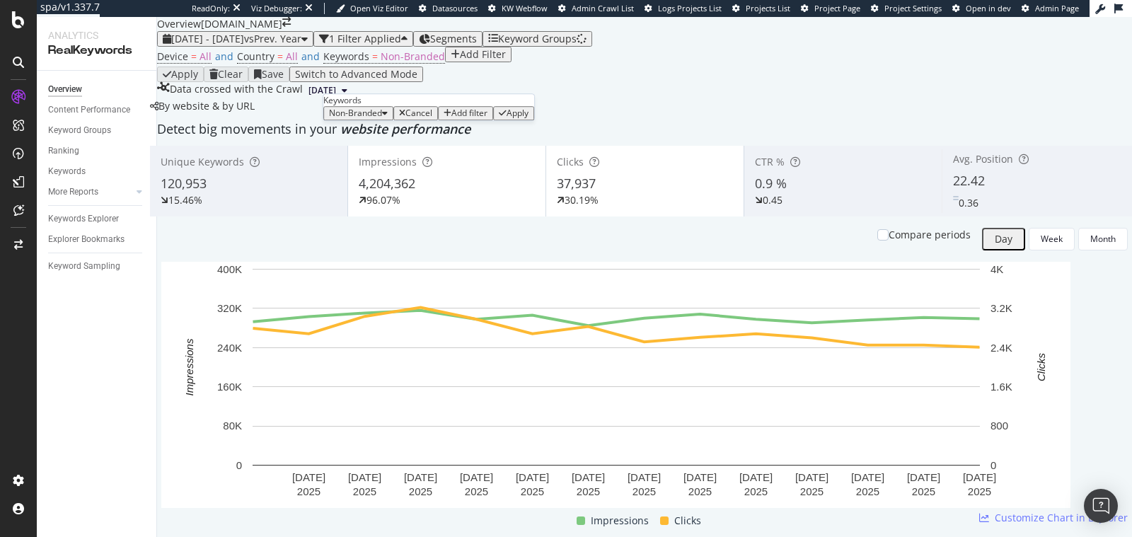
click at [375, 119] on span "Non-Branded" at bounding box center [355, 113] width 53 height 12
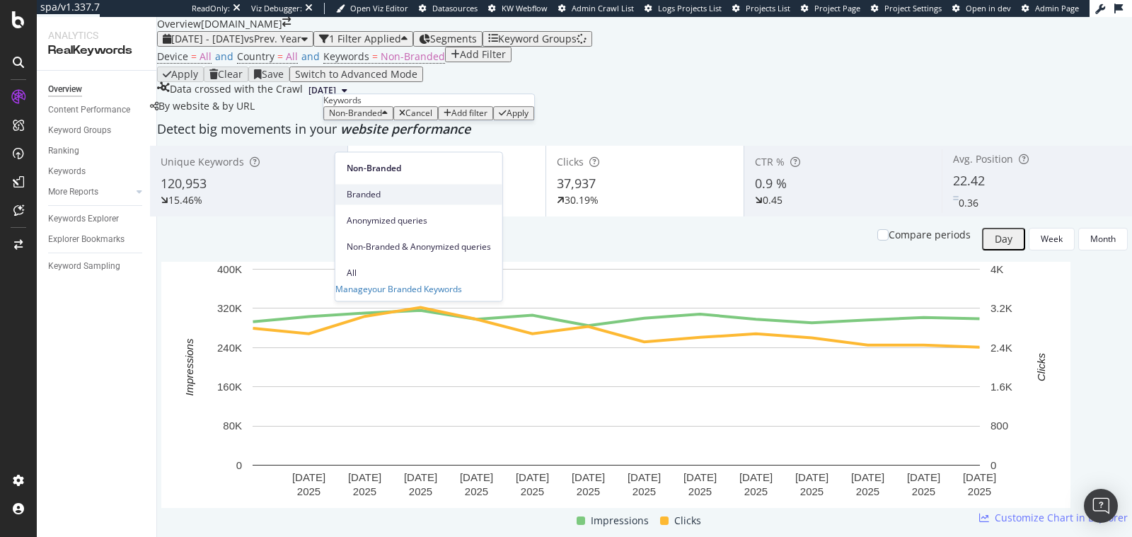
click at [370, 188] on span "Branded" at bounding box center [419, 194] width 144 height 13
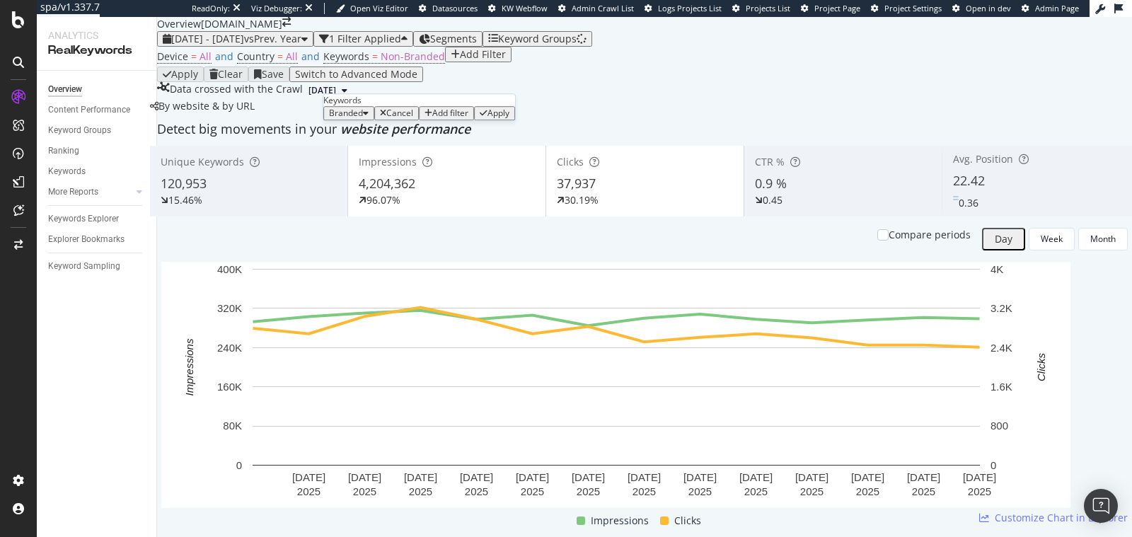
click at [487, 118] on div "Apply" at bounding box center [498, 113] width 22 height 10
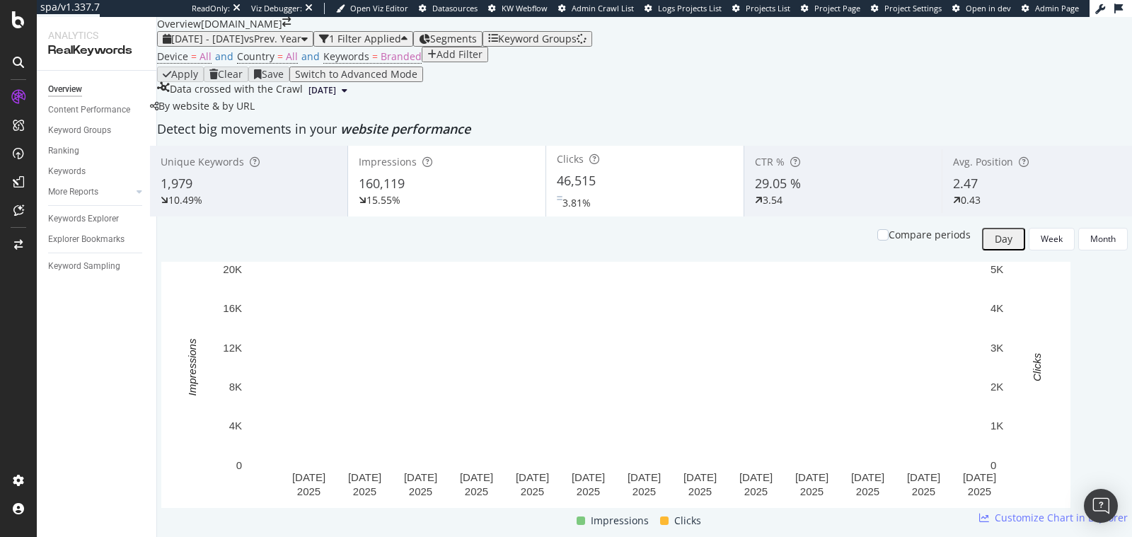
scroll to position [32, 0]
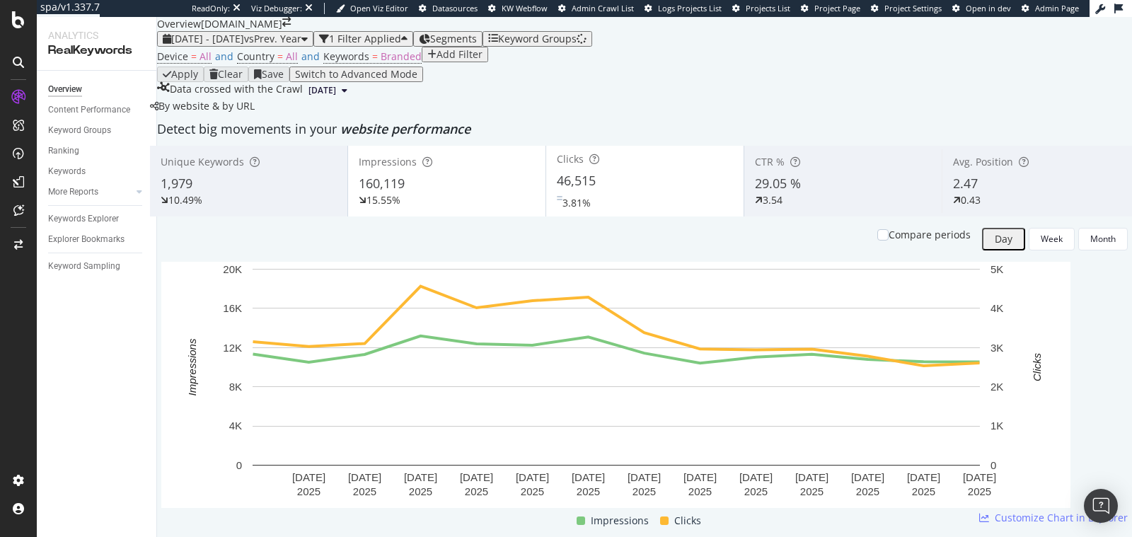
click at [381, 62] on div "Device = All and Country = All and Keywords = Branded Add Filter" at bounding box center [644, 57] width 975 height 20
click at [381, 62] on body "spa/v1.337.7 ReadOnly: Viz Debugger: Open Viz Editor Datasources KW Webflow Adm…" at bounding box center [566, 268] width 1132 height 537
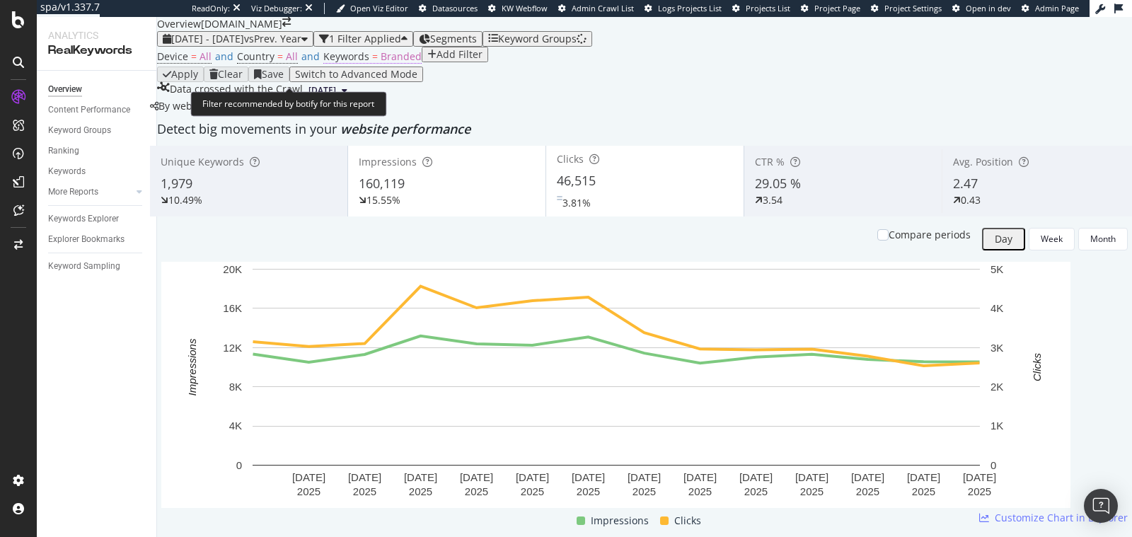
click at [380, 63] on span "Branded" at bounding box center [400, 56] width 41 height 13
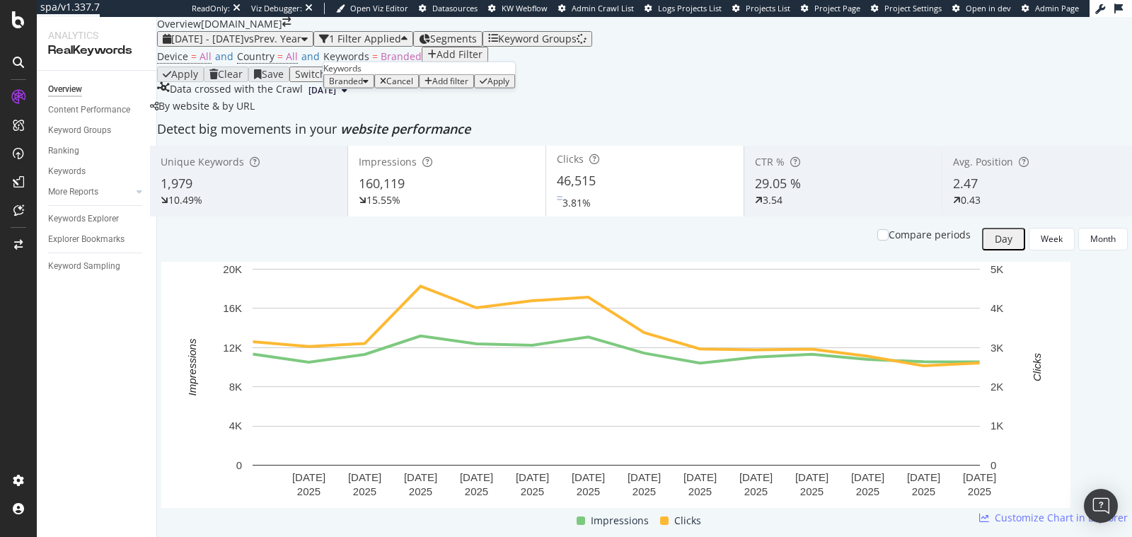
click at [357, 87] on span "Branded" at bounding box center [346, 81] width 34 height 12
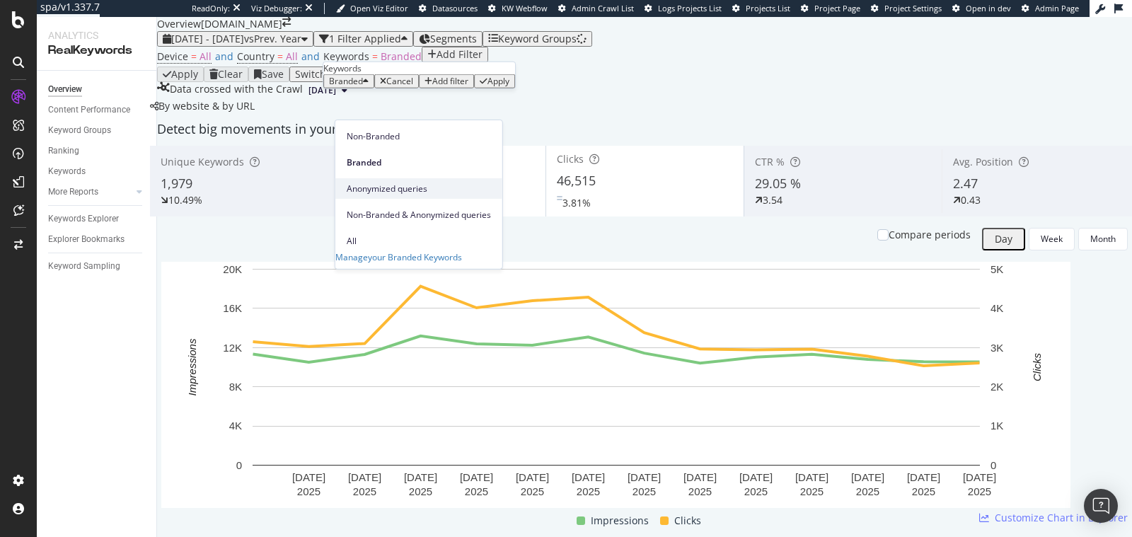
click at [376, 182] on span "Anonymized queries" at bounding box center [419, 188] width 144 height 13
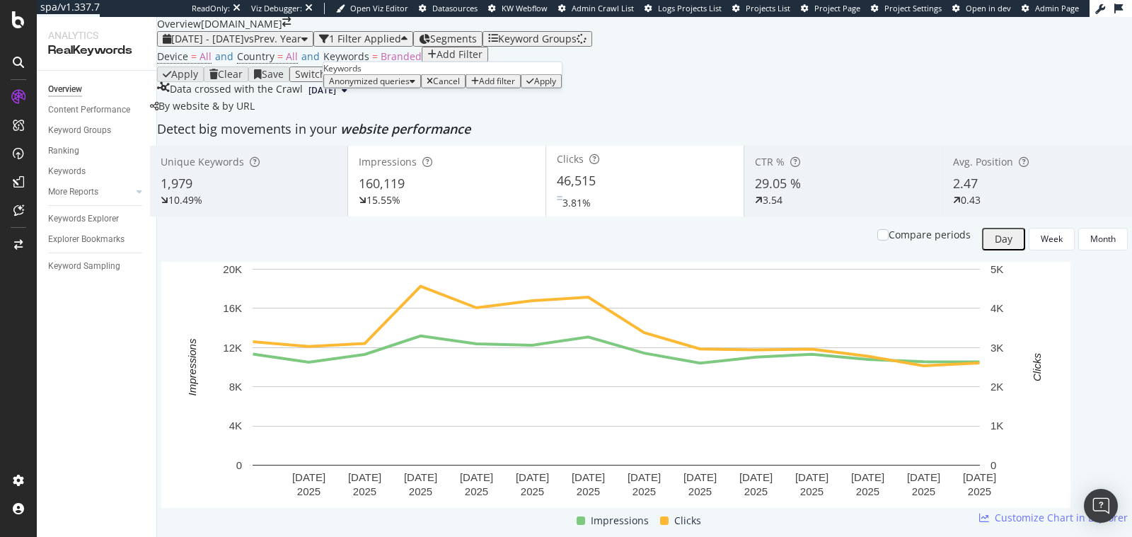
click at [526, 86] on icon "button" at bounding box center [530, 81] width 8 height 8
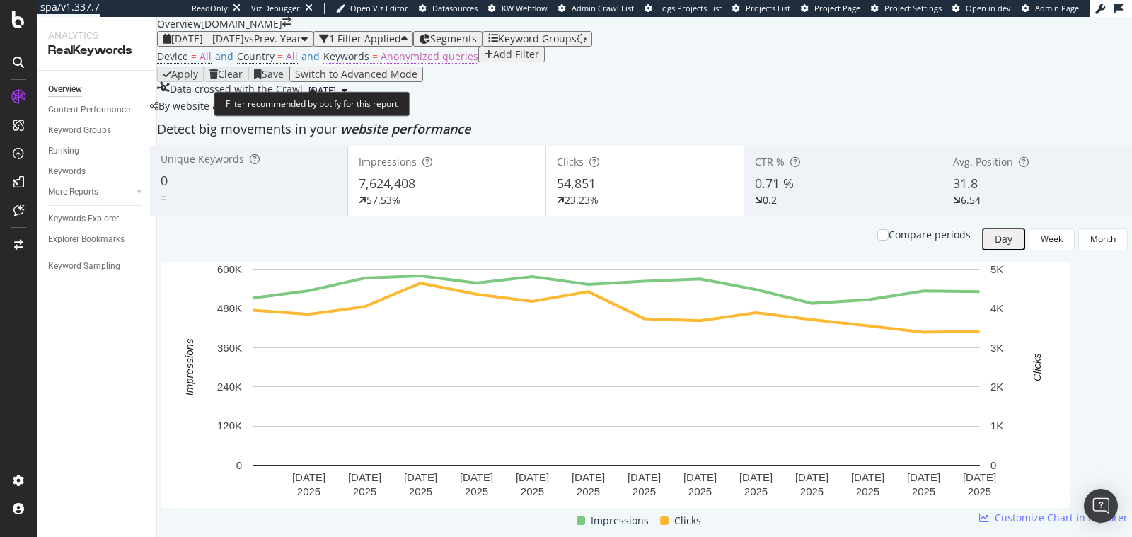
click at [397, 63] on span "Anonymized queries" at bounding box center [429, 56] width 98 height 13
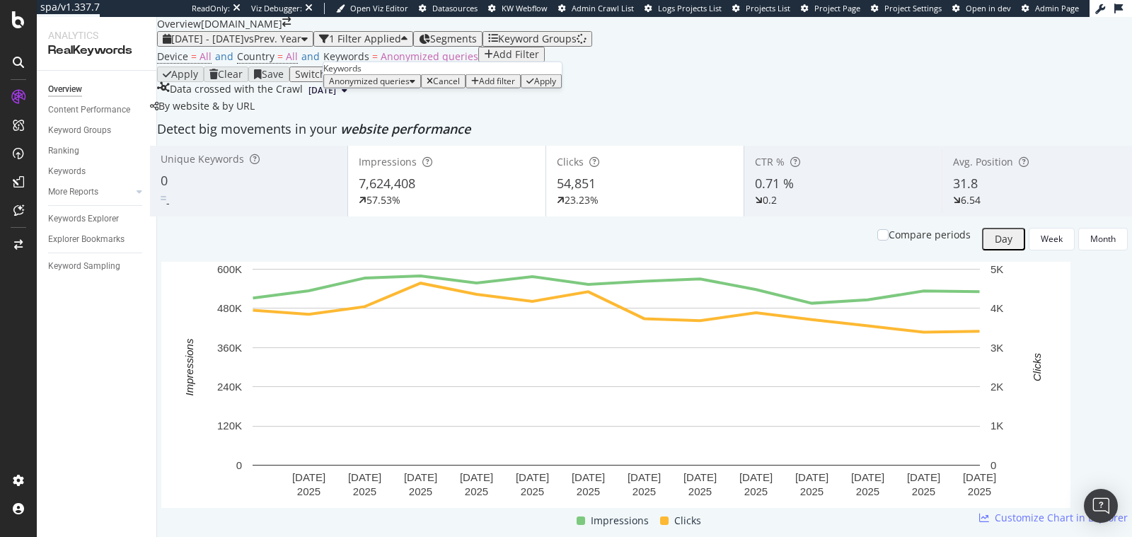
click at [388, 87] on span "Anonymized queries" at bounding box center [369, 81] width 81 height 12
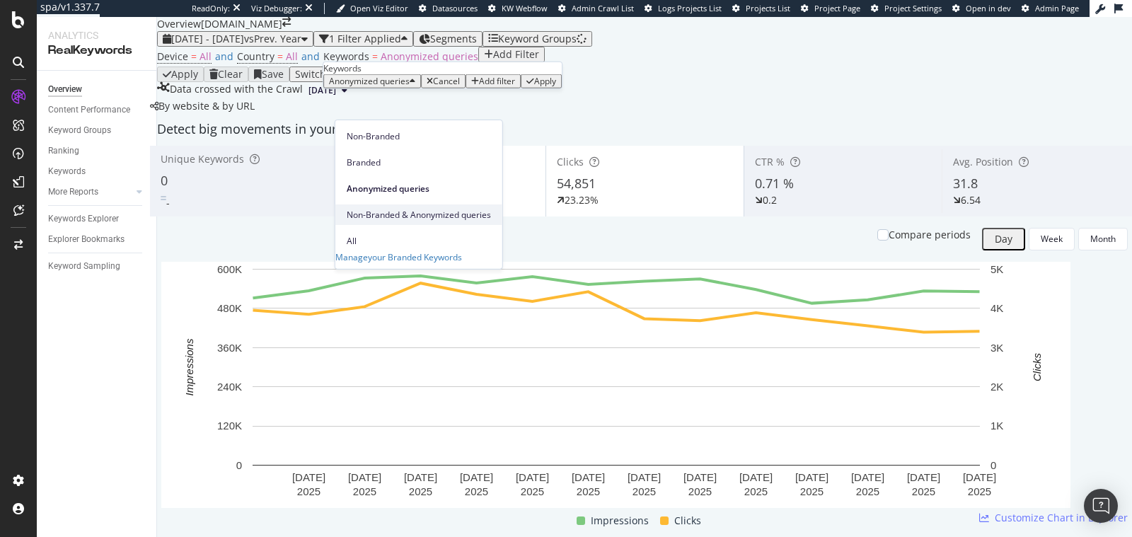
click at [380, 208] on span "Non-Branded & Anonymized queries" at bounding box center [419, 214] width 144 height 13
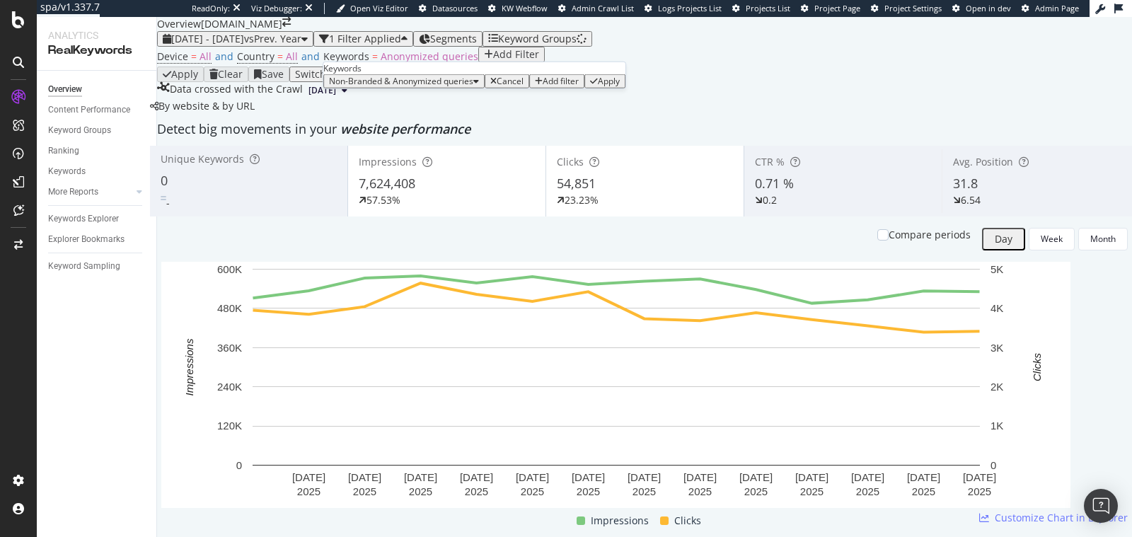
click at [598, 86] on div "Apply" at bounding box center [609, 81] width 22 height 10
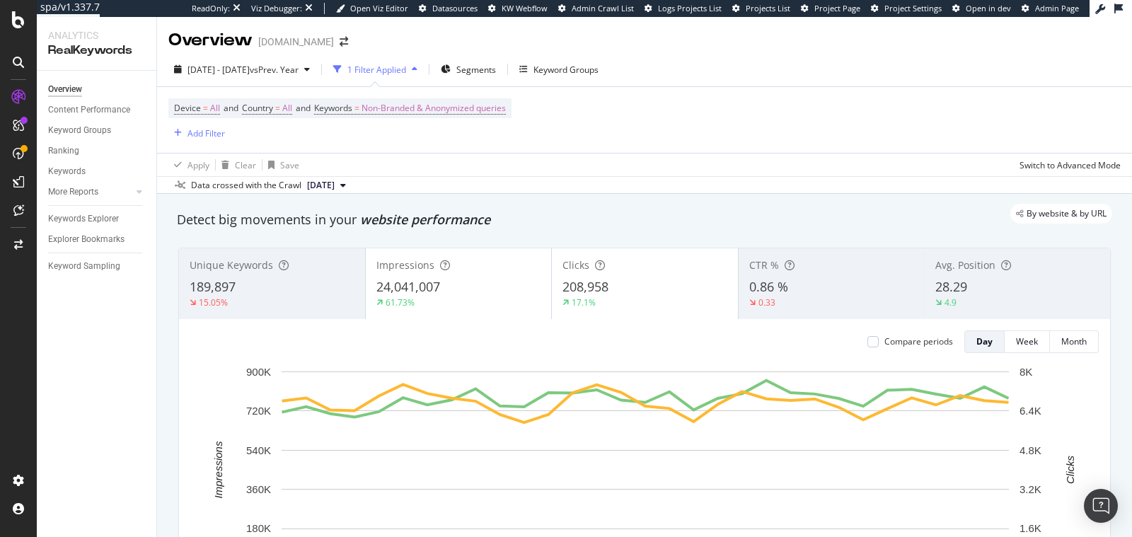
scroll to position [107, 0]
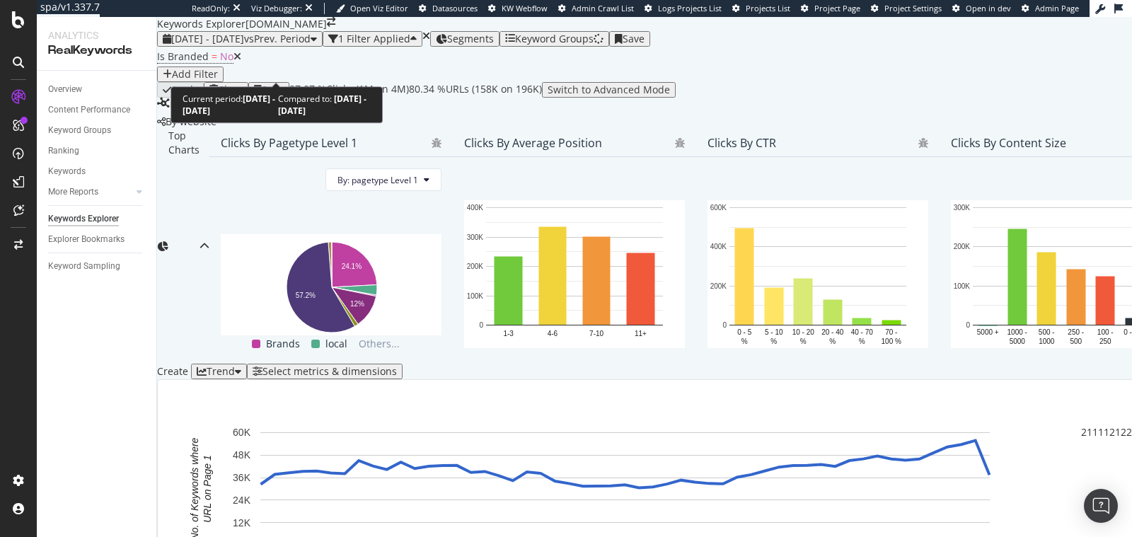
click at [216, 45] on div "[DATE] - [DATE] vs Prev. Period" at bounding box center [240, 38] width 154 height 11
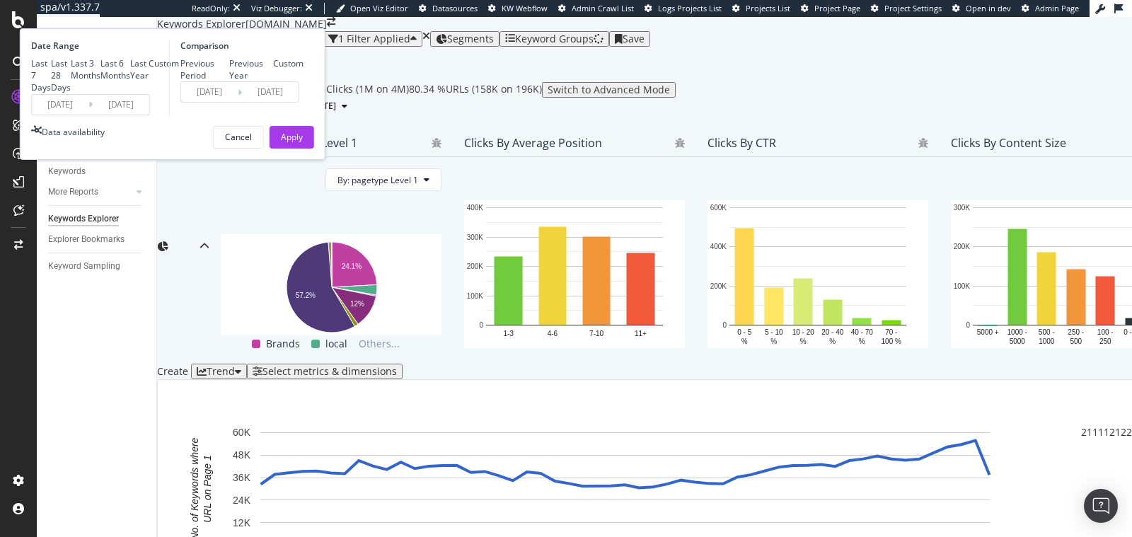
click at [150, 115] on div "2024/01/17 Navigate forward to interact with the calendar and select a date. Pr…" at bounding box center [90, 104] width 119 height 21
click at [88, 115] on input "[DATE]" at bounding box center [60, 105] width 57 height 20
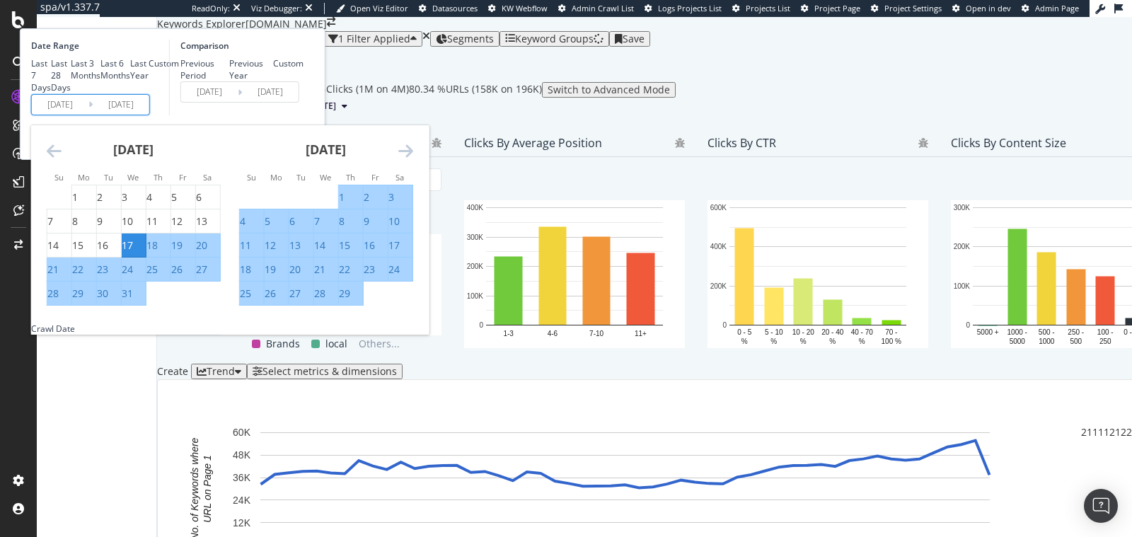
click at [149, 115] on input "[DATE]" at bounding box center [121, 105] width 57 height 20
click at [413, 159] on icon "Move forward to switch to the next month." at bounding box center [405, 150] width 15 height 17
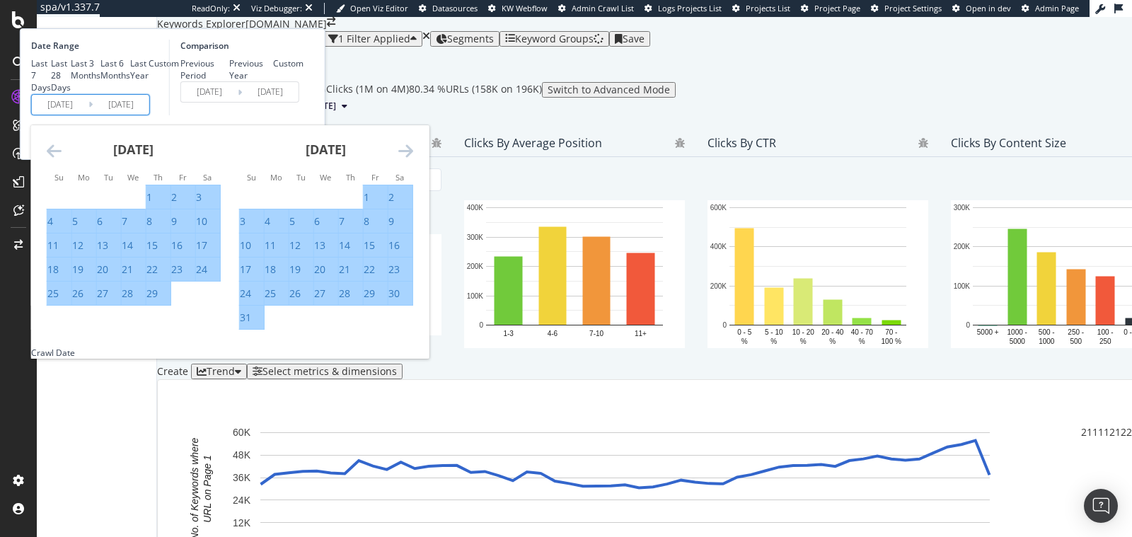
click at [413, 159] on icon "Move forward to switch to the next month." at bounding box center [405, 150] width 15 height 17
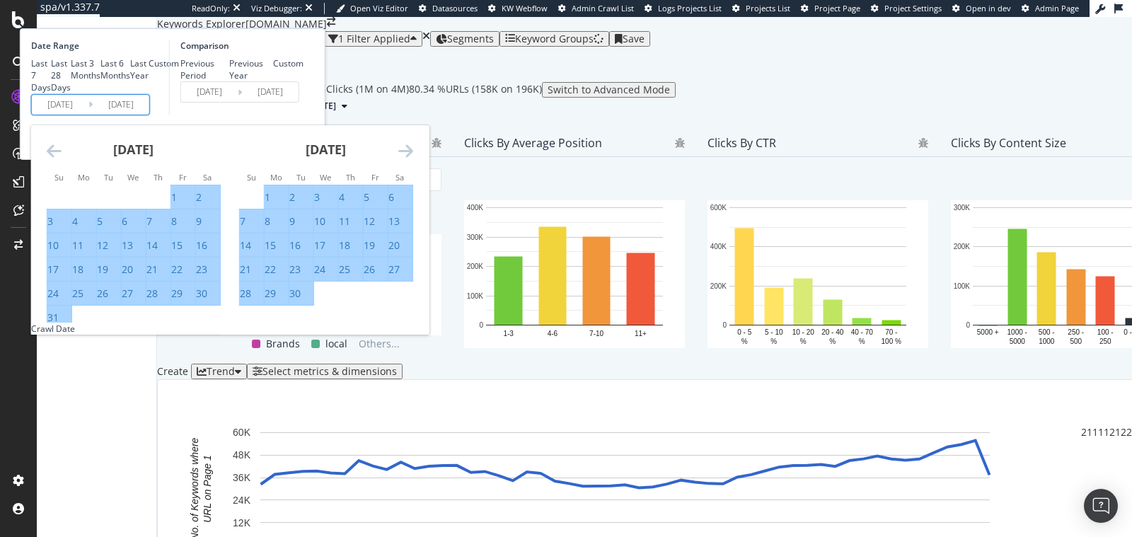
click at [413, 159] on icon "Move forward to switch to the next month." at bounding box center [405, 150] width 15 height 17
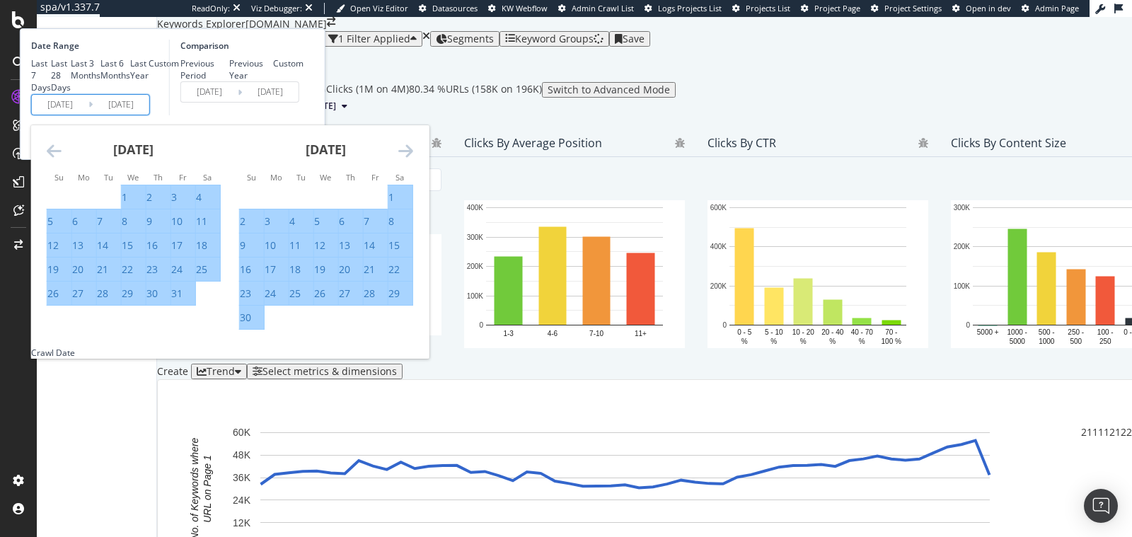
click at [413, 159] on icon "Move forward to switch to the next month." at bounding box center [405, 150] width 15 height 17
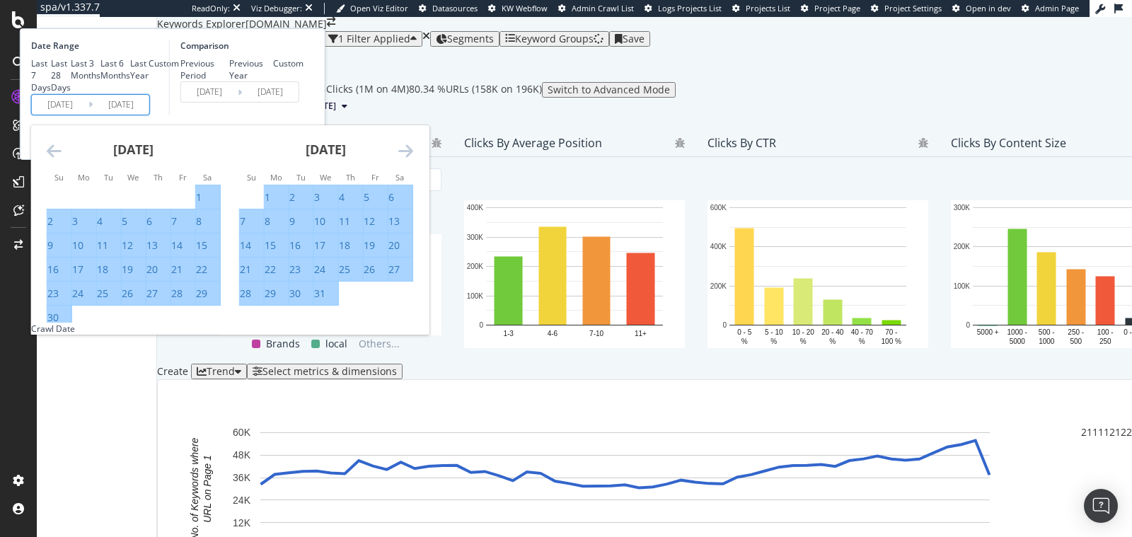
click at [413, 159] on icon "Move forward to switch to the next month." at bounding box center [405, 150] width 15 height 17
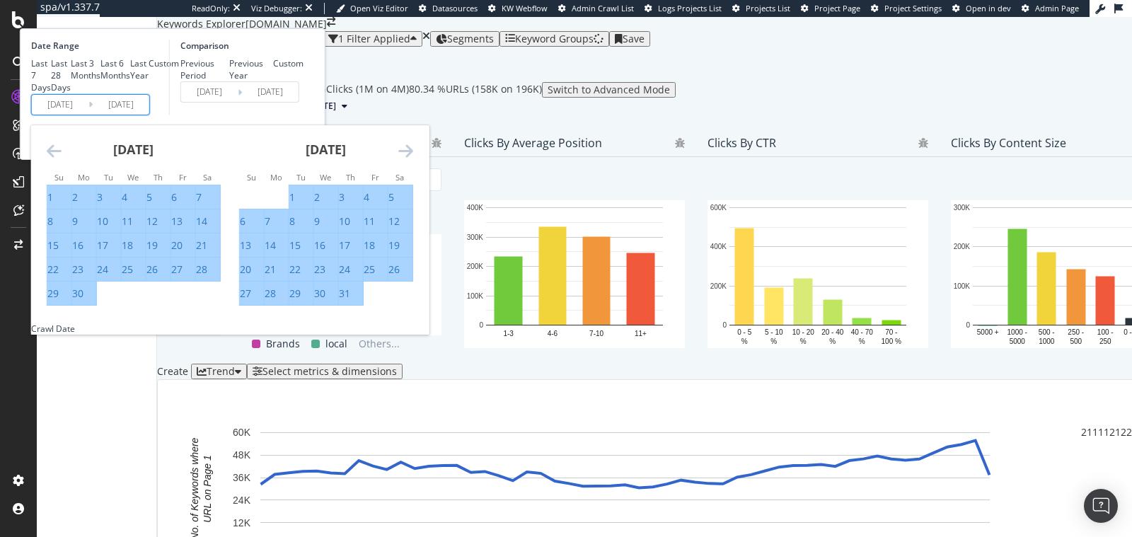
click at [413, 159] on icon "Move forward to switch to the next month." at bounding box center [405, 150] width 15 height 17
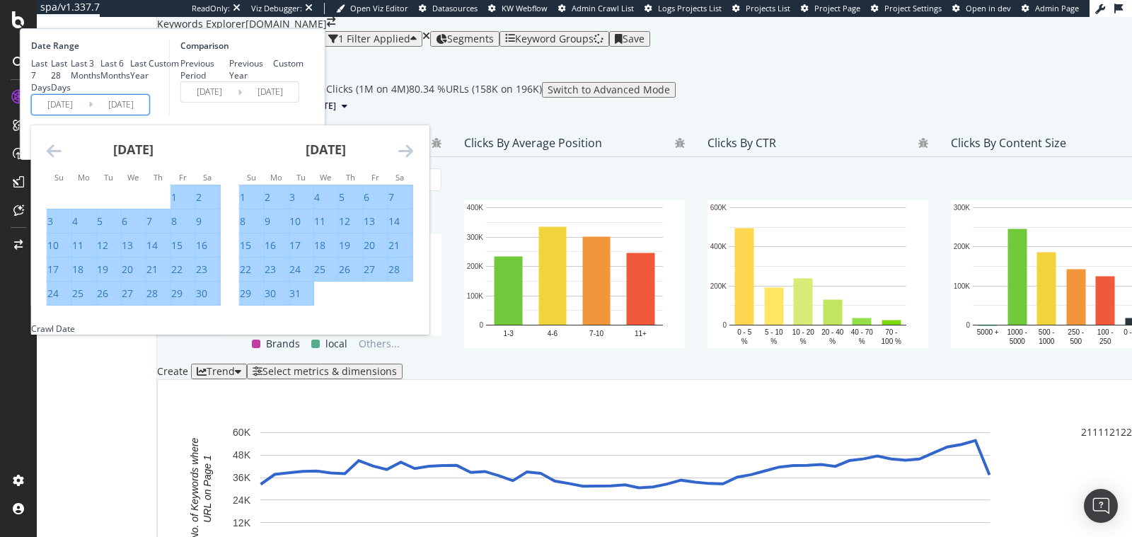
click at [413, 159] on icon "Move forward to switch to the next month." at bounding box center [405, 150] width 15 height 17
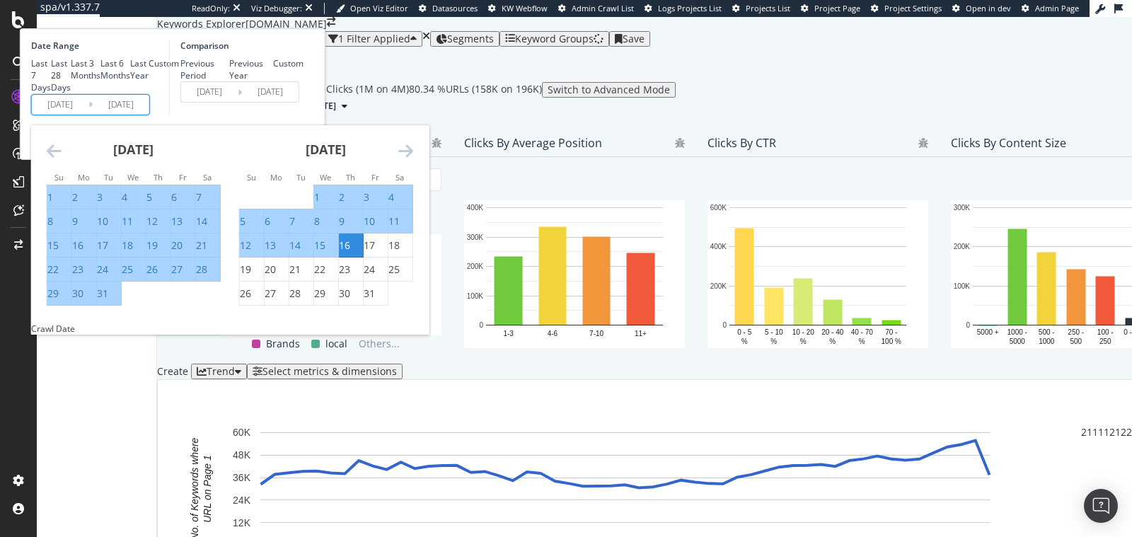
click at [413, 159] on icon "Move forward to switch to the next month." at bounding box center [405, 150] width 15 height 17
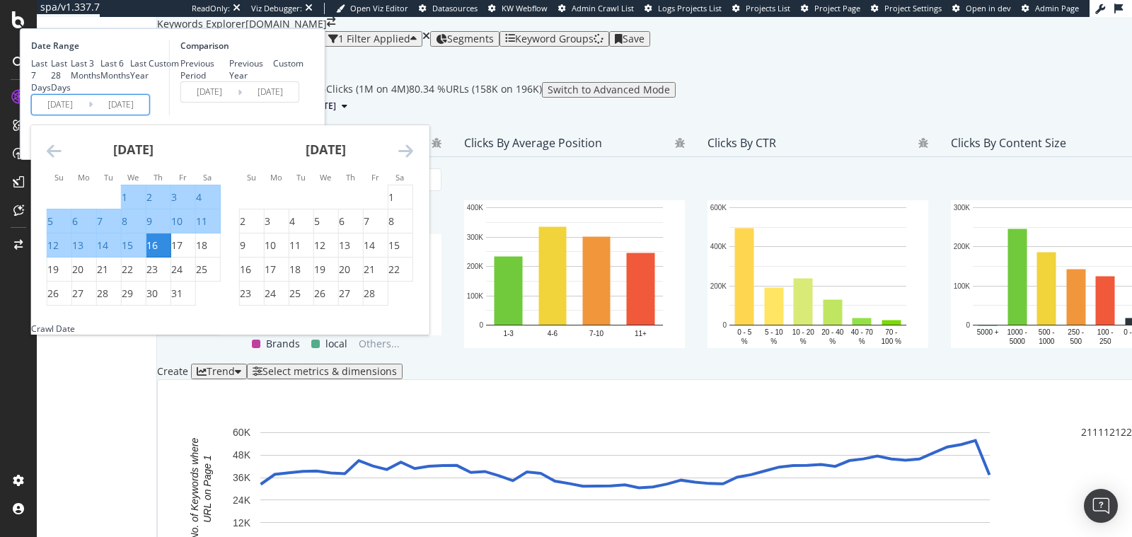
click at [413, 159] on icon "Move forward to switch to the next month." at bounding box center [405, 150] width 15 height 17
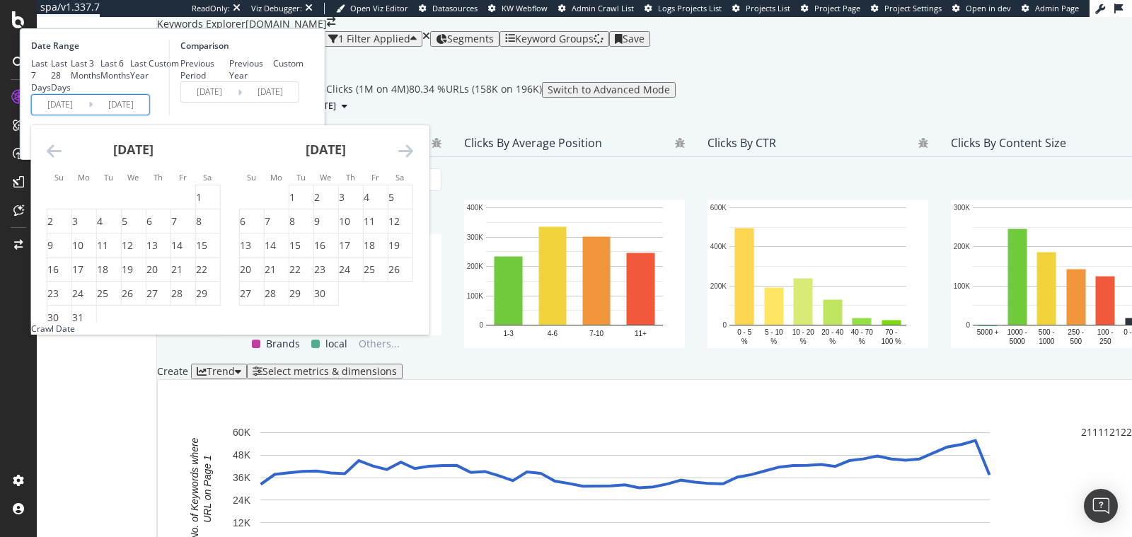
click at [413, 159] on icon "Move forward to switch to the next month." at bounding box center [405, 150] width 15 height 17
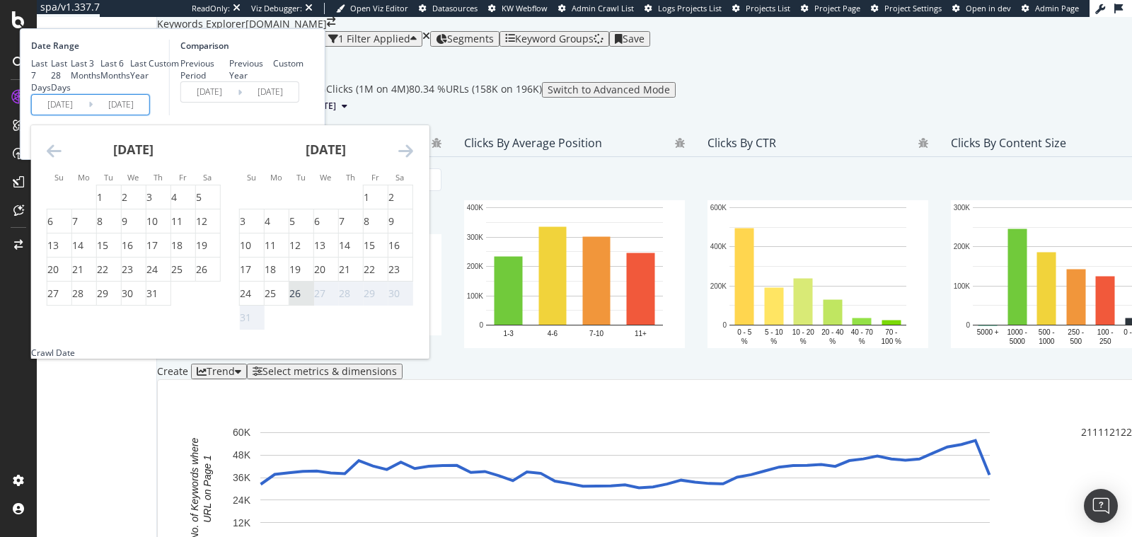
click at [301, 301] on div "26" at bounding box center [294, 293] width 11 height 14
type input "[DATE]"
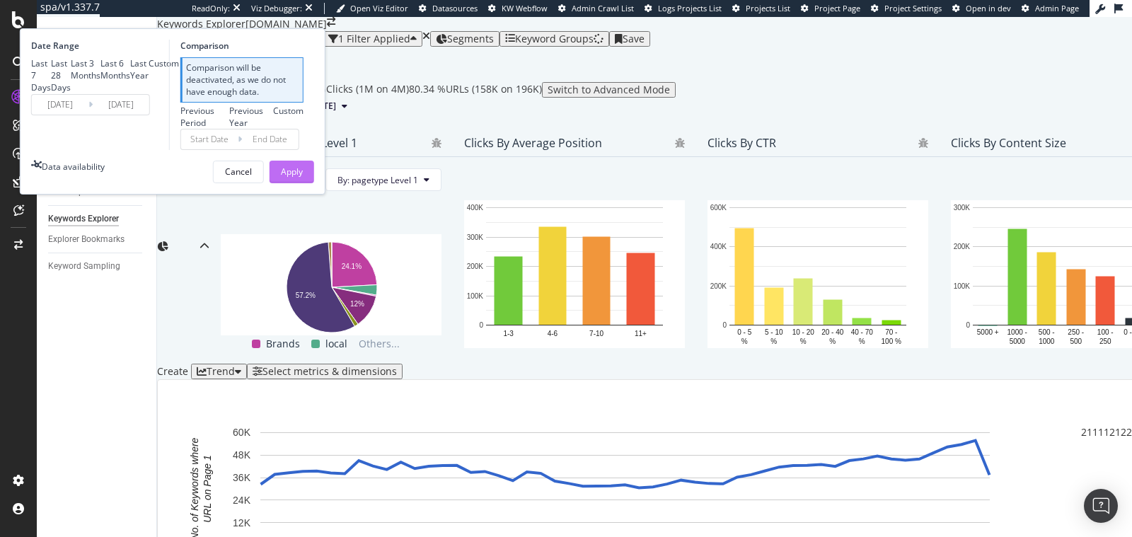
click at [303, 178] on div "Apply" at bounding box center [292, 171] width 22 height 12
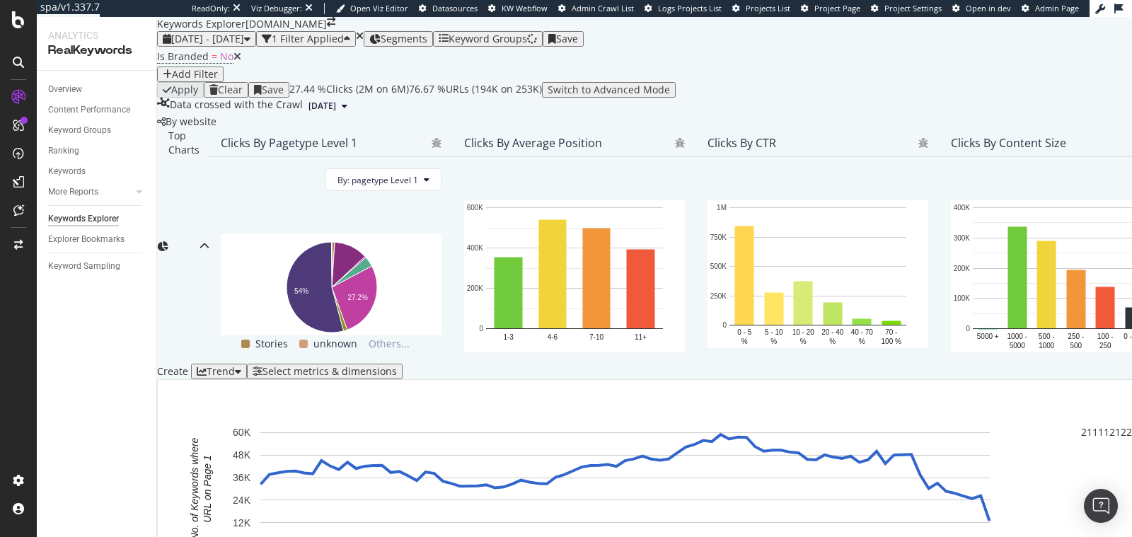
scroll to position [0, 5062]
